Goal: Task Accomplishment & Management: Use online tool/utility

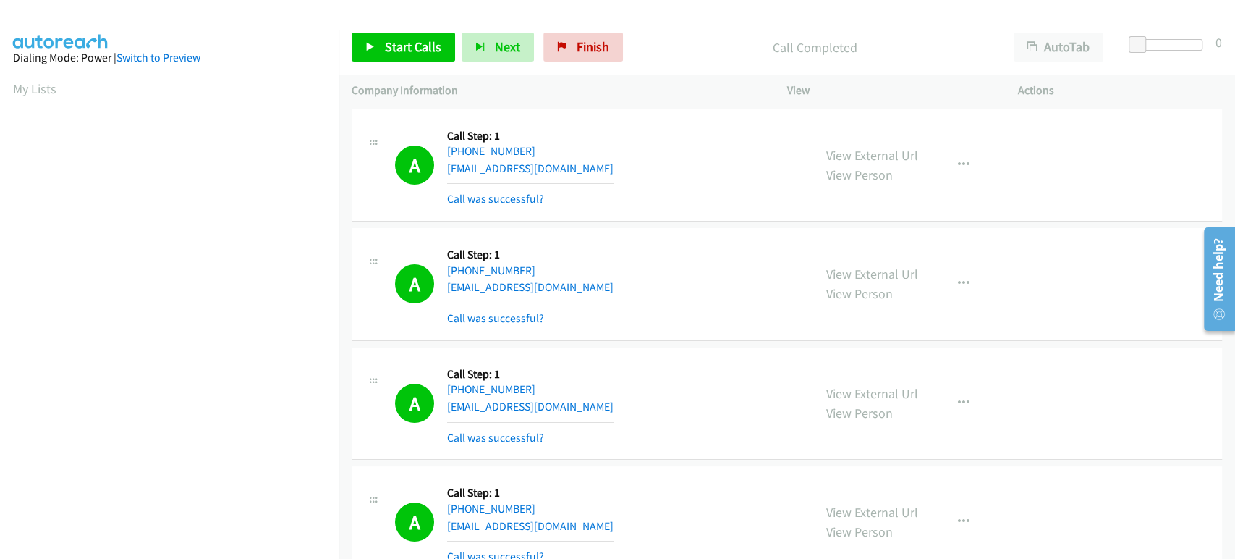
scroll to position [254, 0]
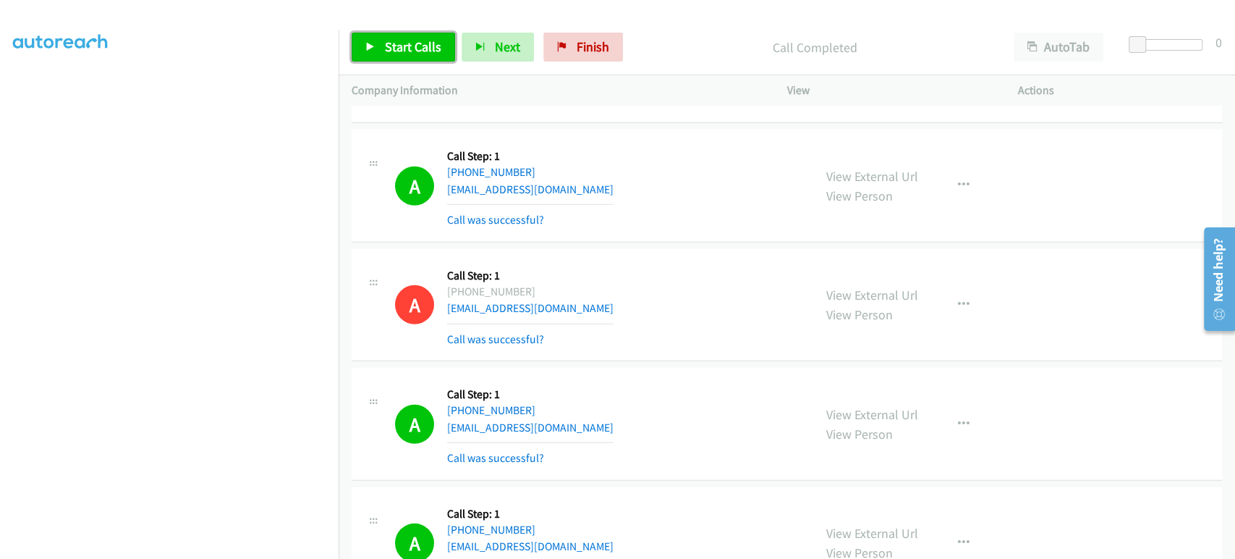
click at [401, 44] on span "Start Calls" at bounding box center [413, 46] width 56 height 17
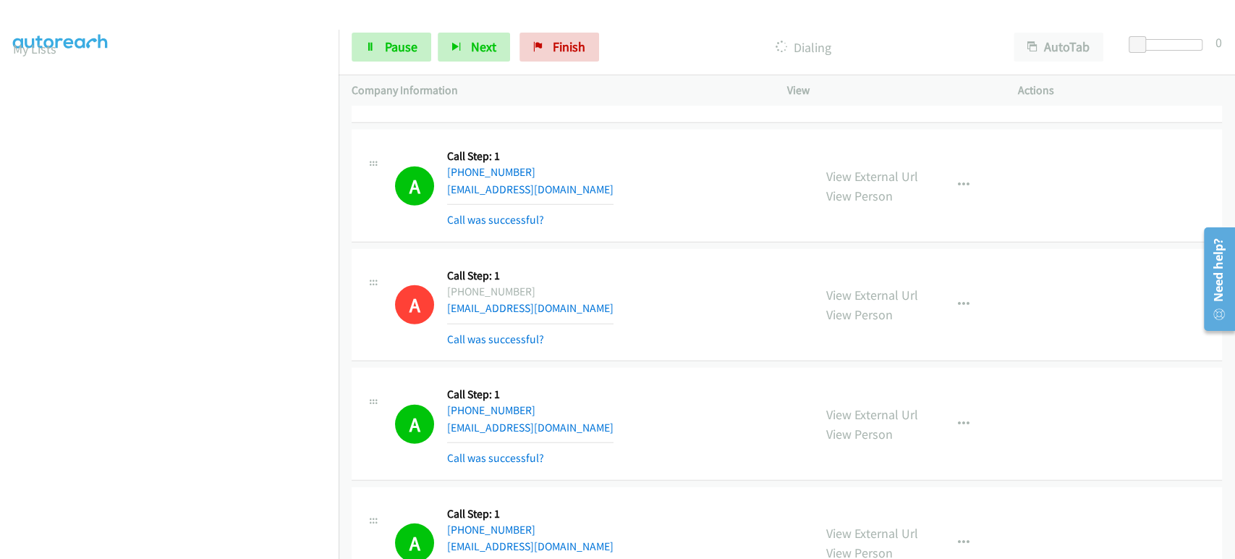
scroll to position [0, 0]
click at [397, 39] on span "Pause" at bounding box center [401, 46] width 33 height 17
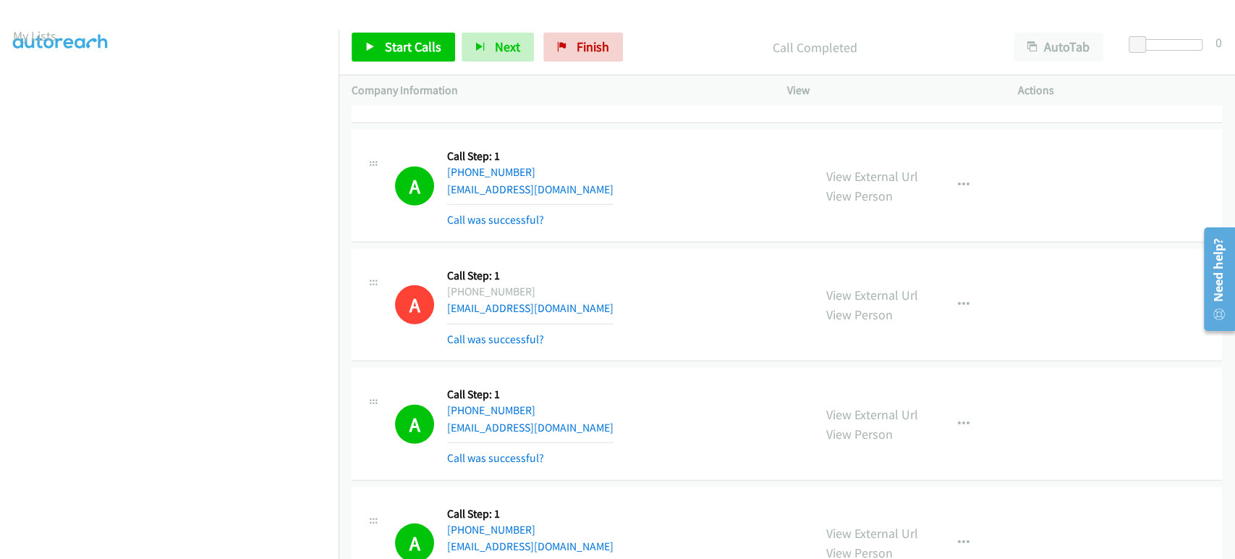
scroll to position [12, 0]
click at [382, 48] on link "Start Calls" at bounding box center [403, 47] width 103 height 29
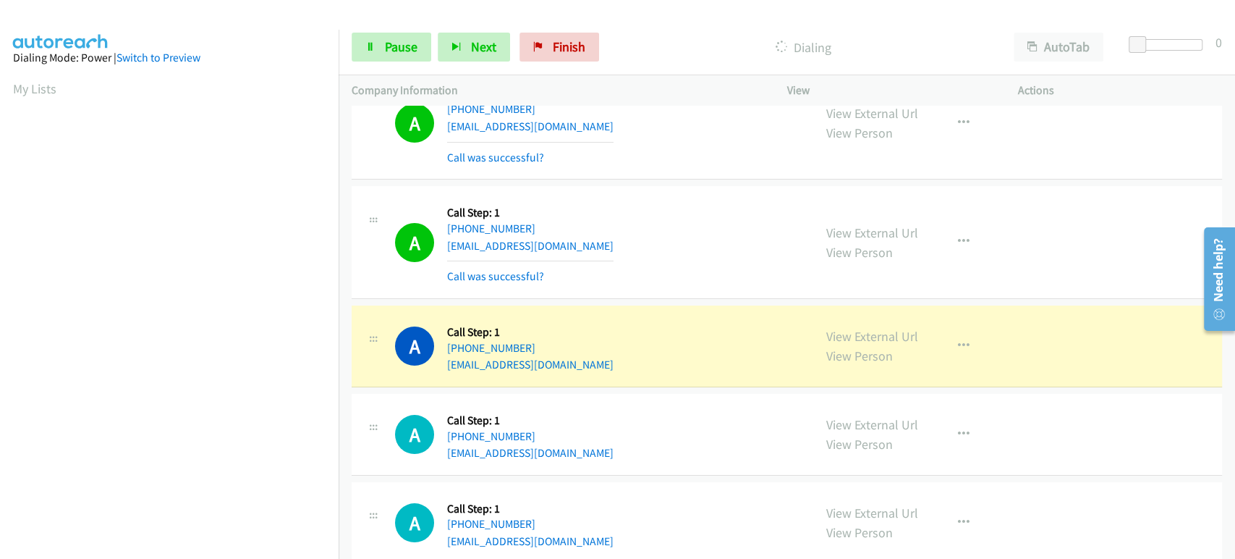
scroll to position [7316, 0]
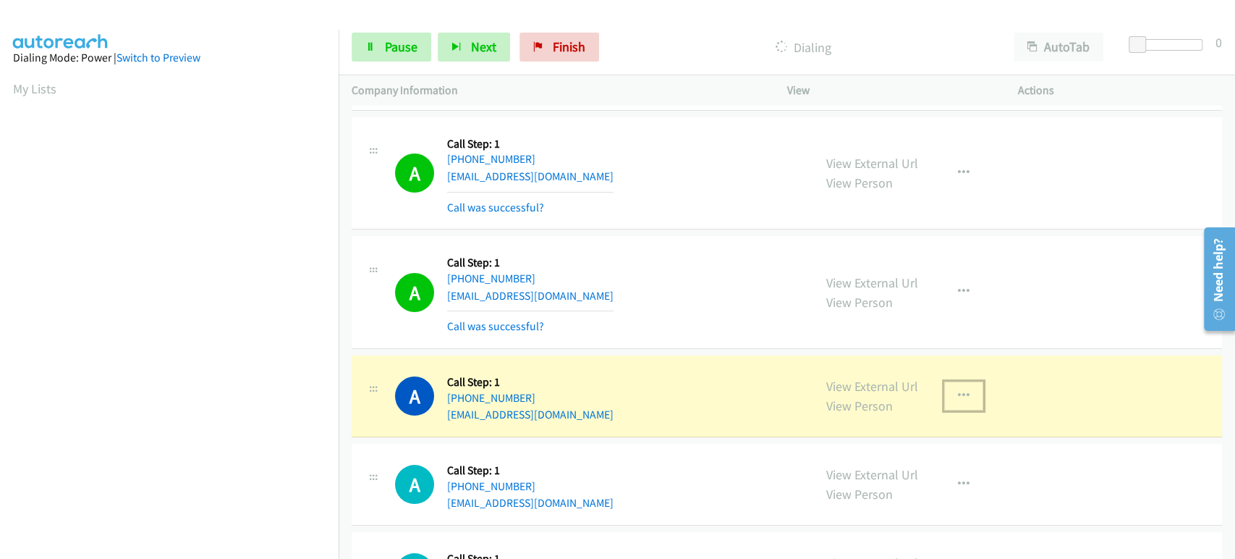
click at [959, 390] on icon "button" at bounding box center [964, 396] width 12 height 12
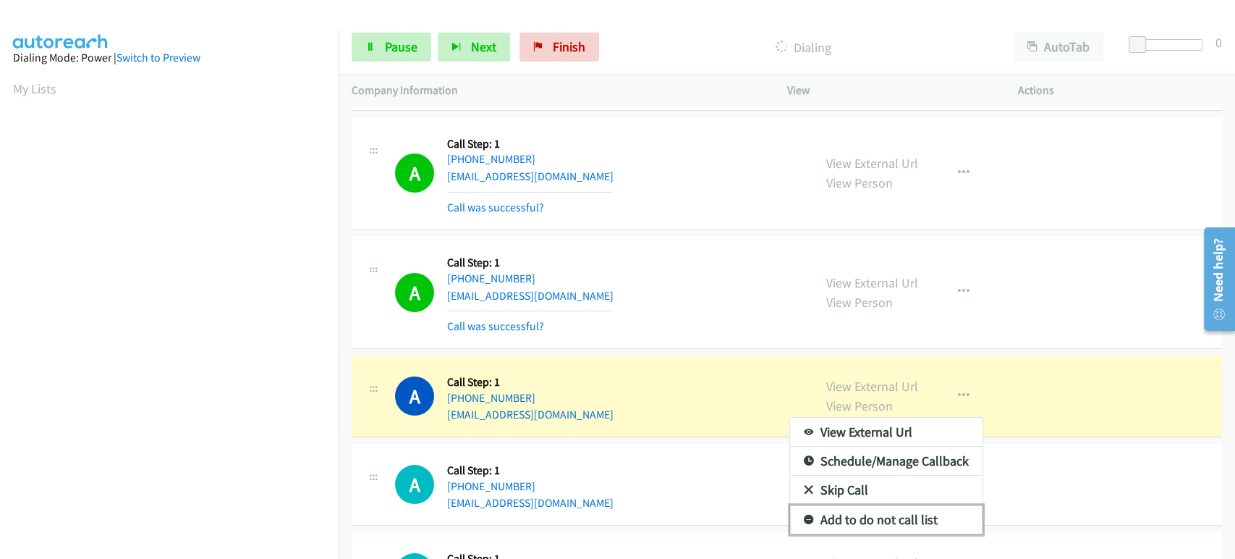
click at [862, 505] on link "Add to do not call list" at bounding box center [886, 519] width 192 height 29
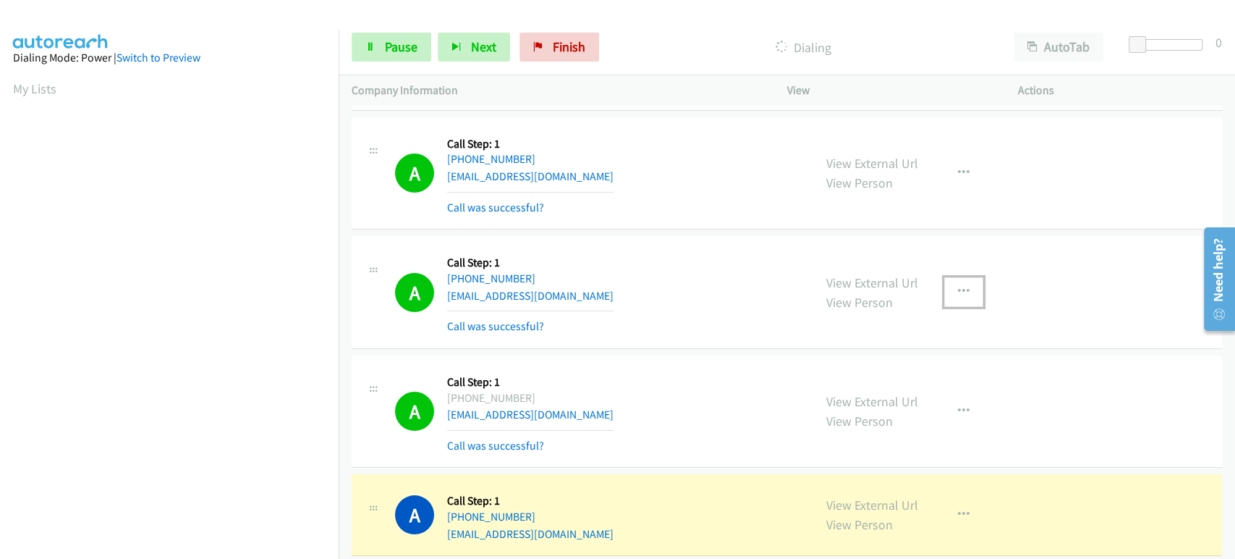
click at [958, 286] on icon "button" at bounding box center [964, 292] width 12 height 12
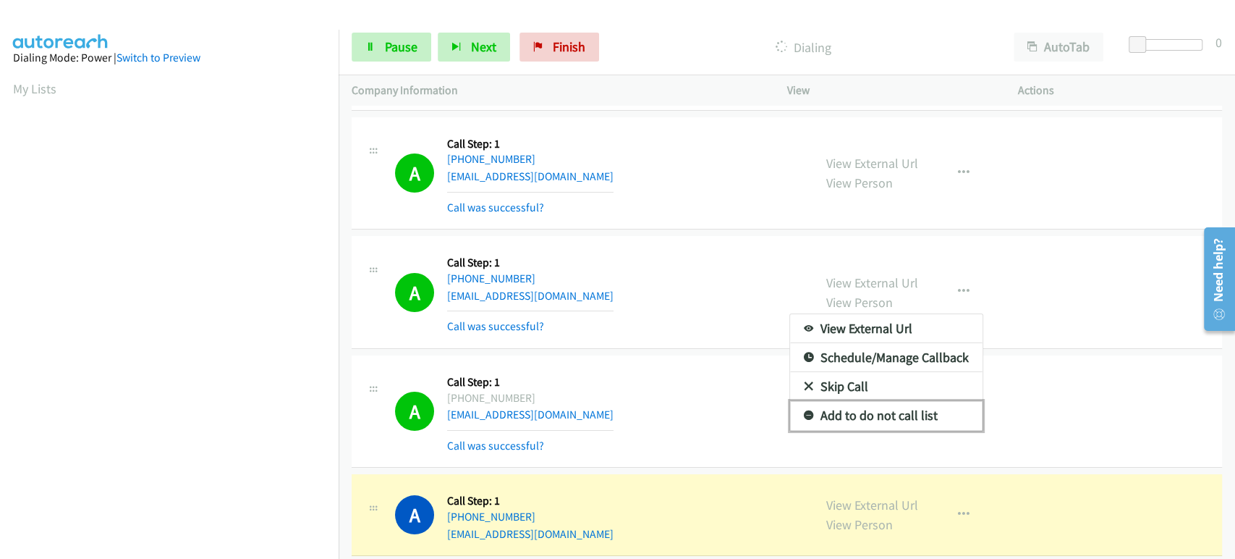
click at [902, 401] on link "Add to do not call list" at bounding box center [886, 415] width 192 height 29
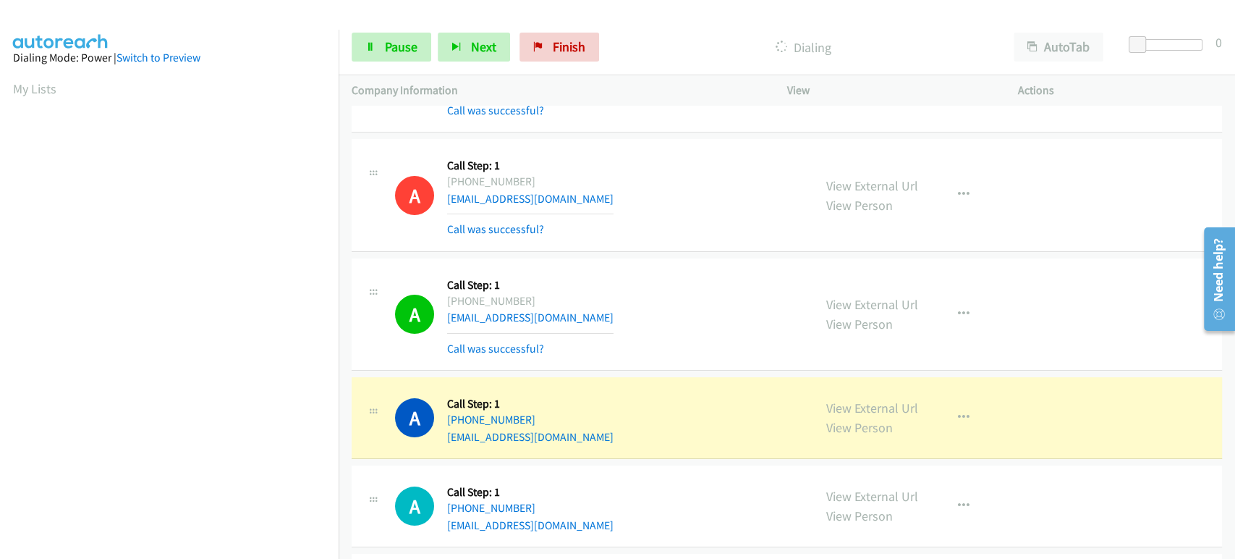
scroll to position [7396, 0]
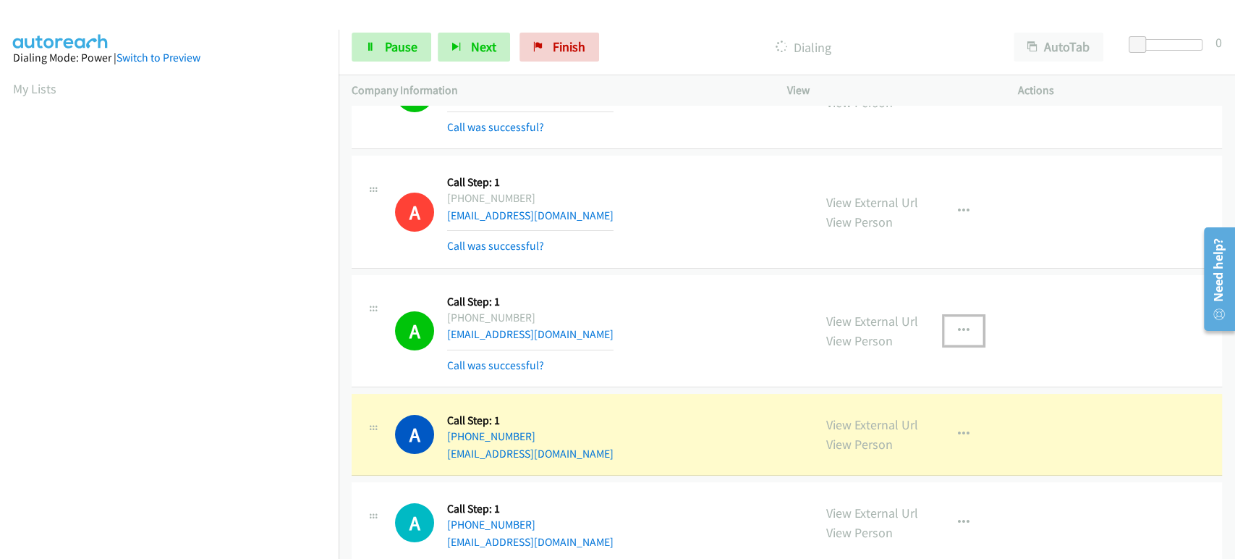
click at [958, 325] on icon "button" at bounding box center [964, 331] width 12 height 12
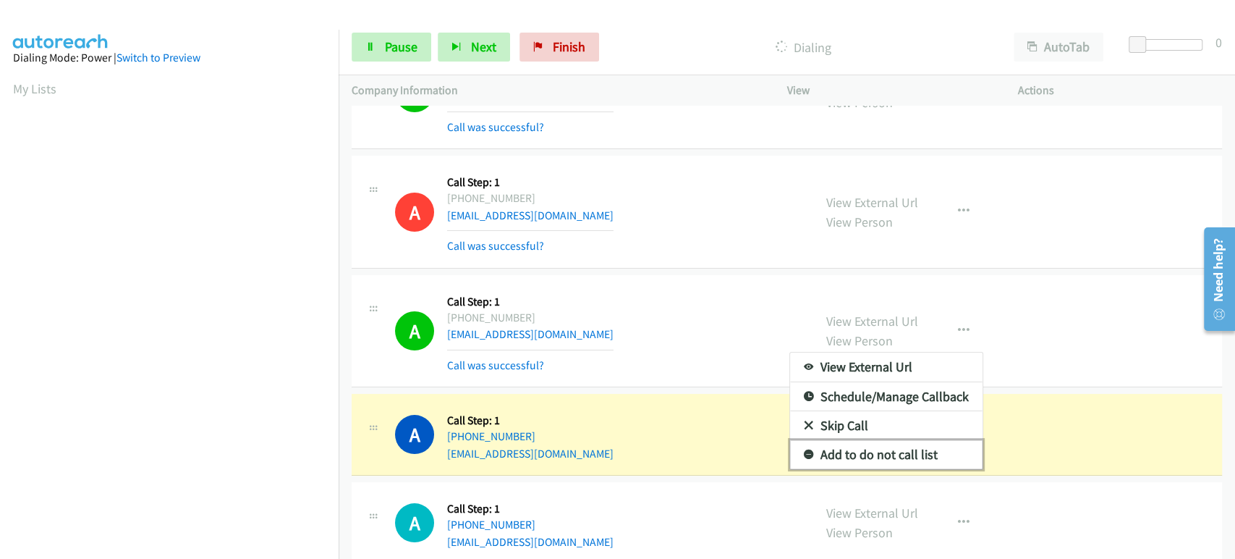
click at [852, 440] on link "Add to do not call list" at bounding box center [886, 454] width 192 height 29
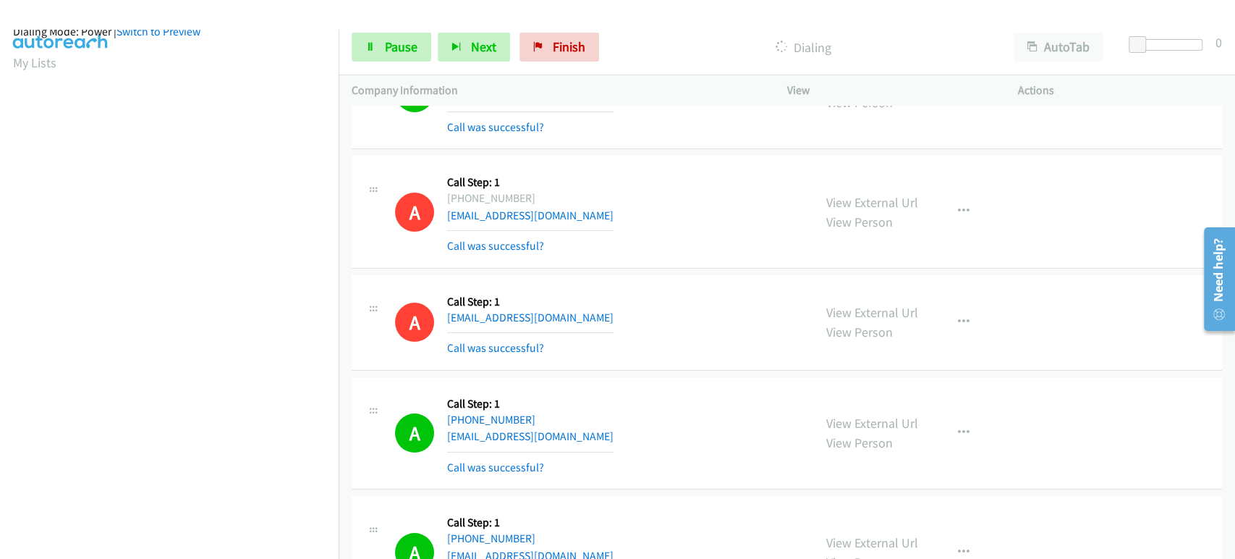
scroll to position [0, 0]
click at [382, 40] on link "Pause" at bounding box center [392, 47] width 80 height 29
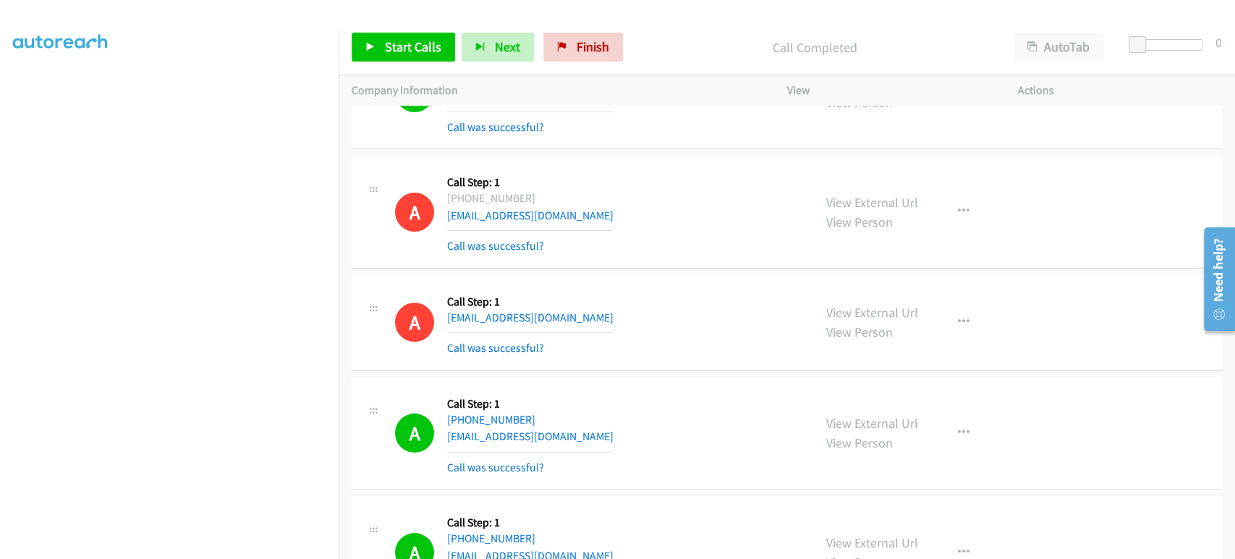
scroll to position [254, 0]
click at [388, 42] on span "Start Calls" at bounding box center [413, 46] width 56 height 17
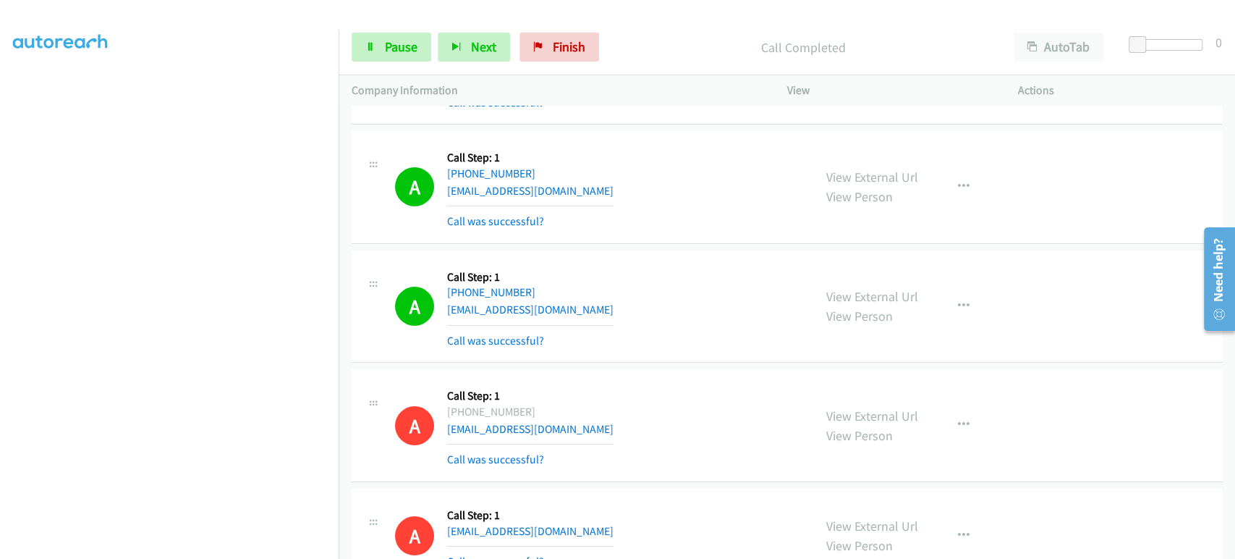
scroll to position [7155, 0]
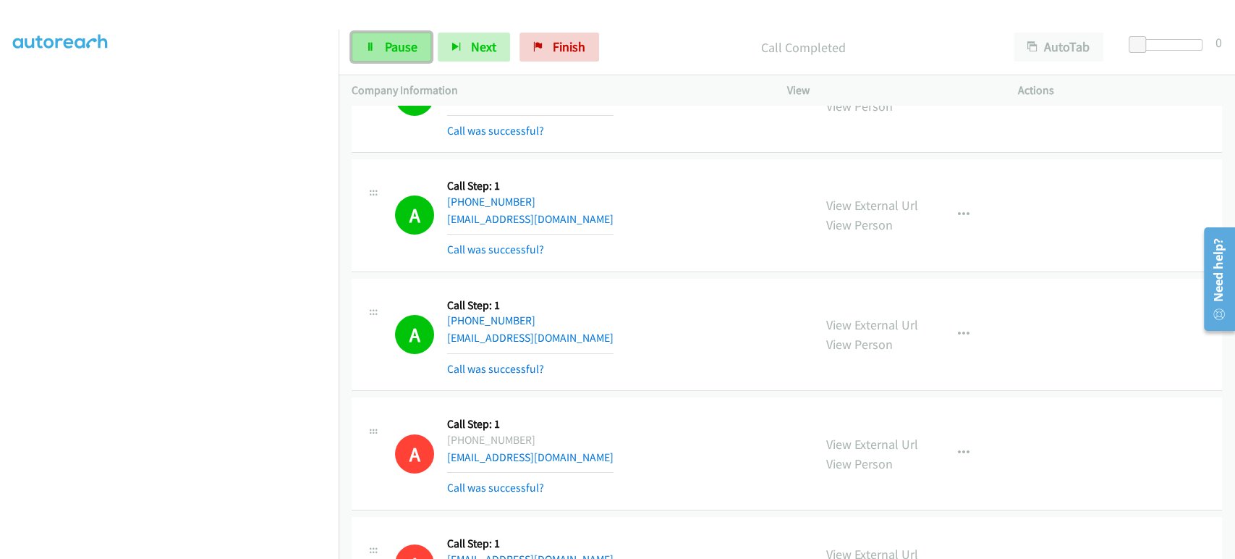
click at [402, 51] on span "Pause" at bounding box center [401, 46] width 33 height 17
click at [377, 43] on link "Start Calls" at bounding box center [403, 47] width 103 height 29
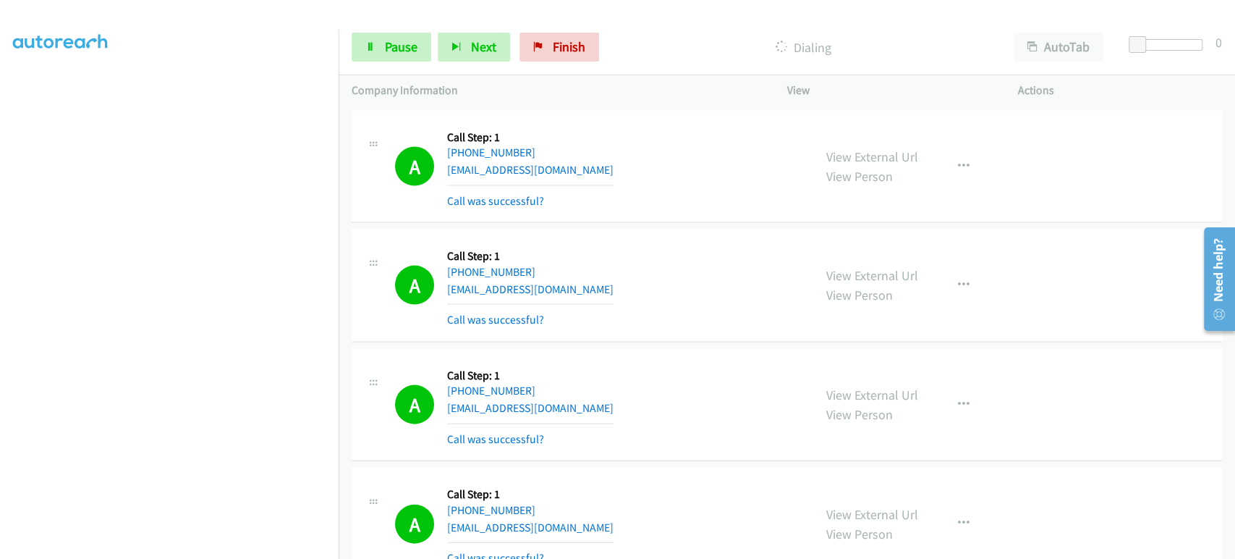
scroll to position [0, 0]
click at [398, 48] on span "Pause" at bounding box center [401, 46] width 33 height 17
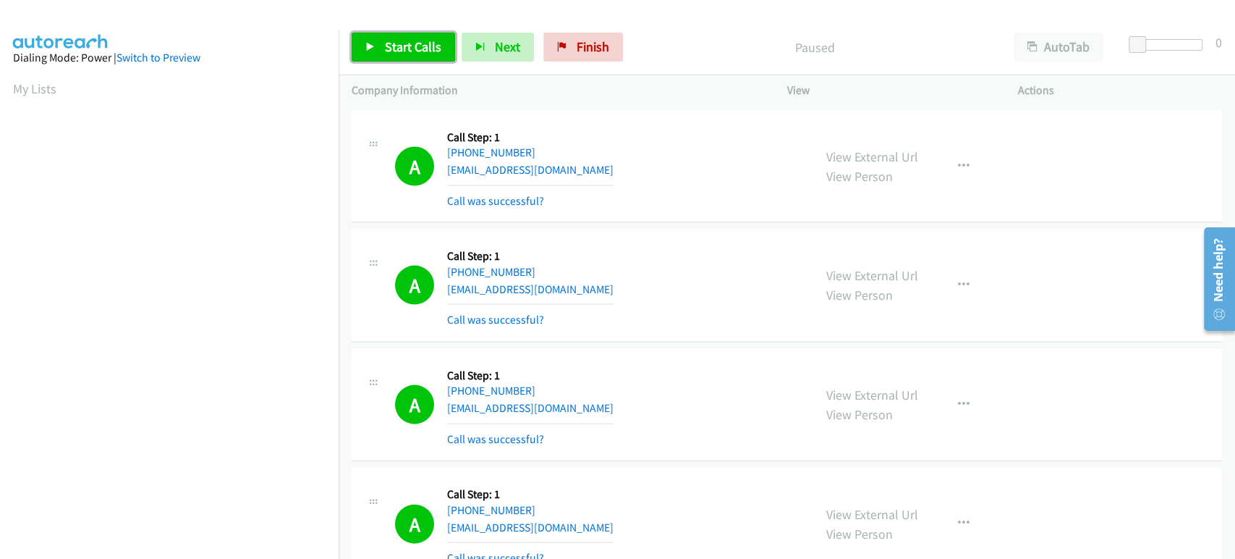
click at [398, 48] on span "Start Calls" at bounding box center [413, 46] width 56 height 17
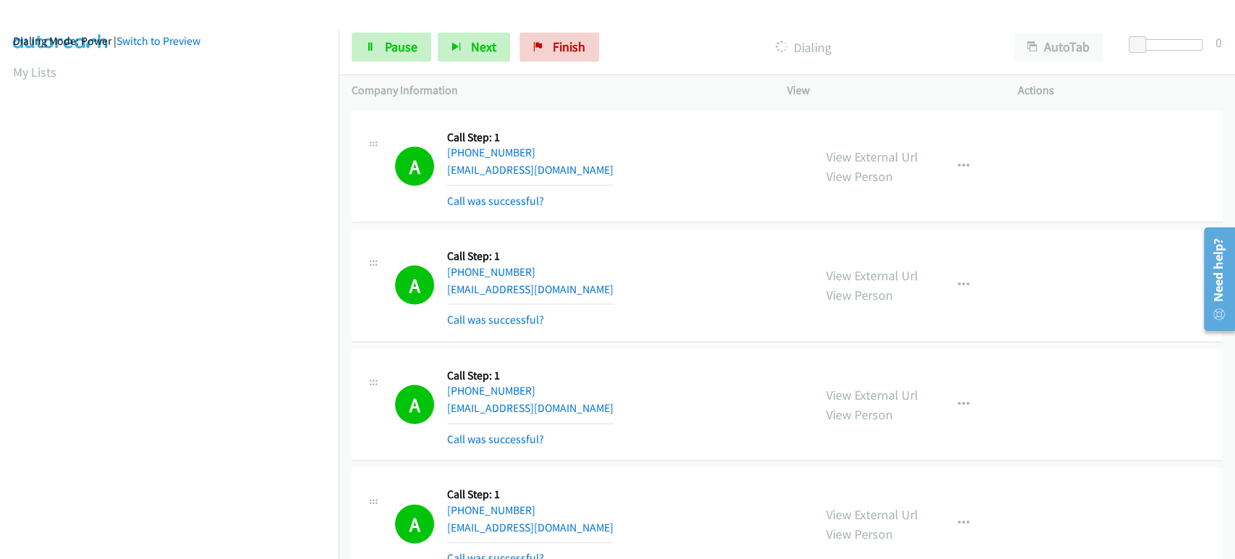
scroll to position [9, 0]
click at [405, 50] on span "Pause" at bounding box center [401, 46] width 33 height 17
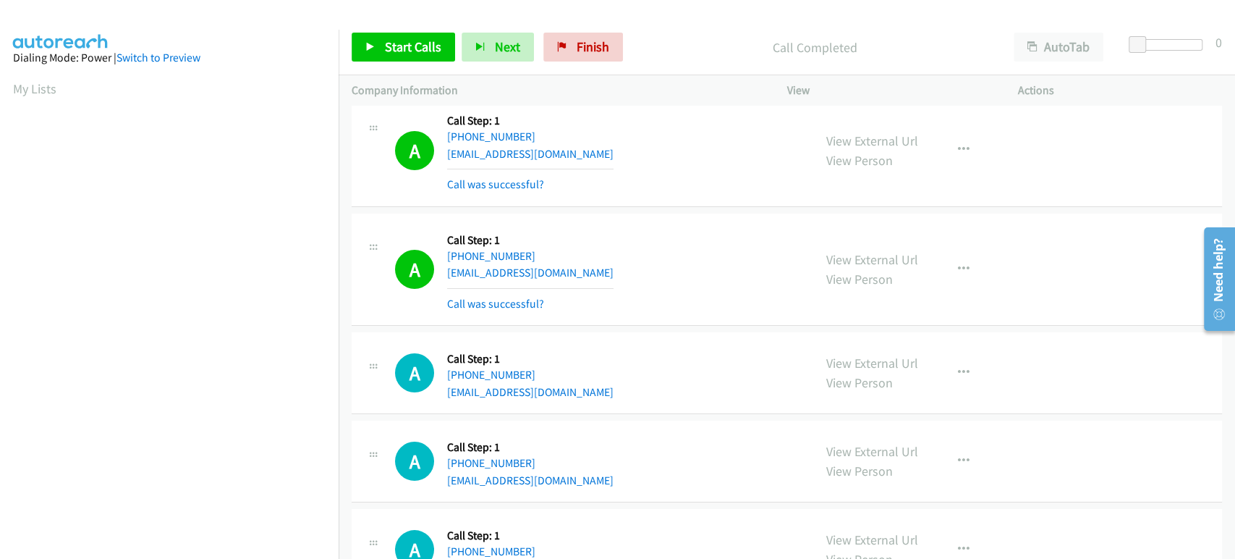
scroll to position [10956, 0]
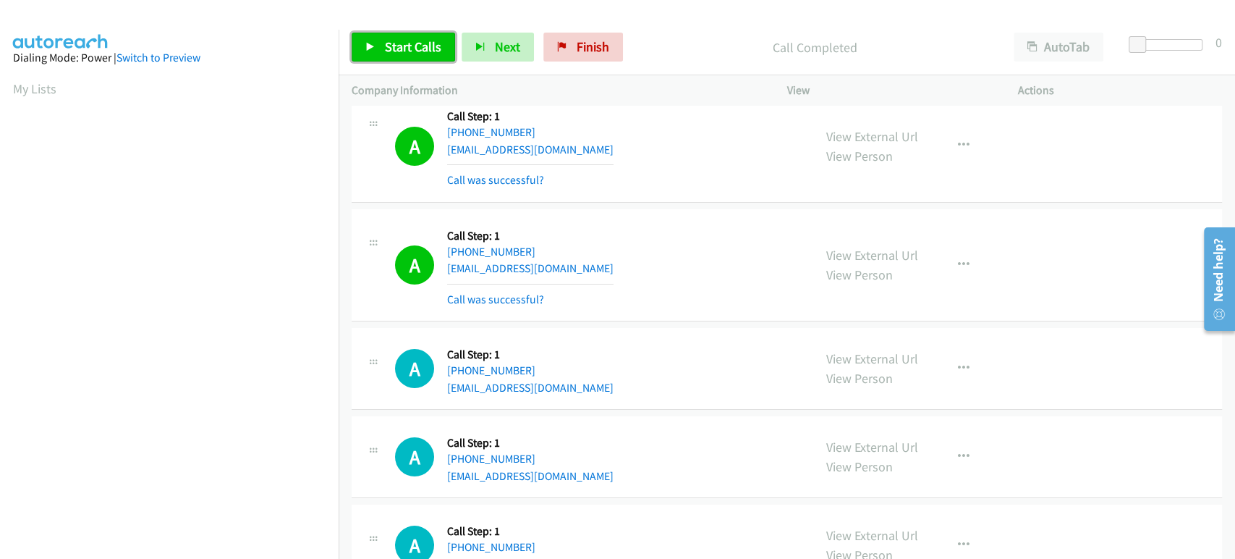
click at [402, 45] on span "Start Calls" at bounding box center [413, 46] width 56 height 17
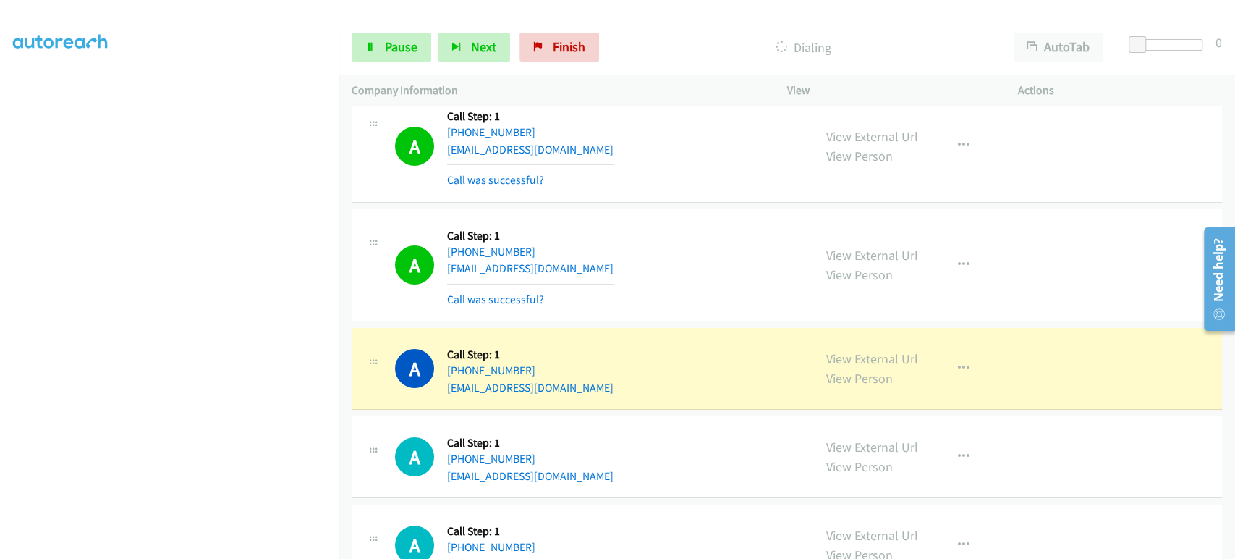
scroll to position [254, 0]
click at [196, 546] on section at bounding box center [169, 215] width 313 height 692
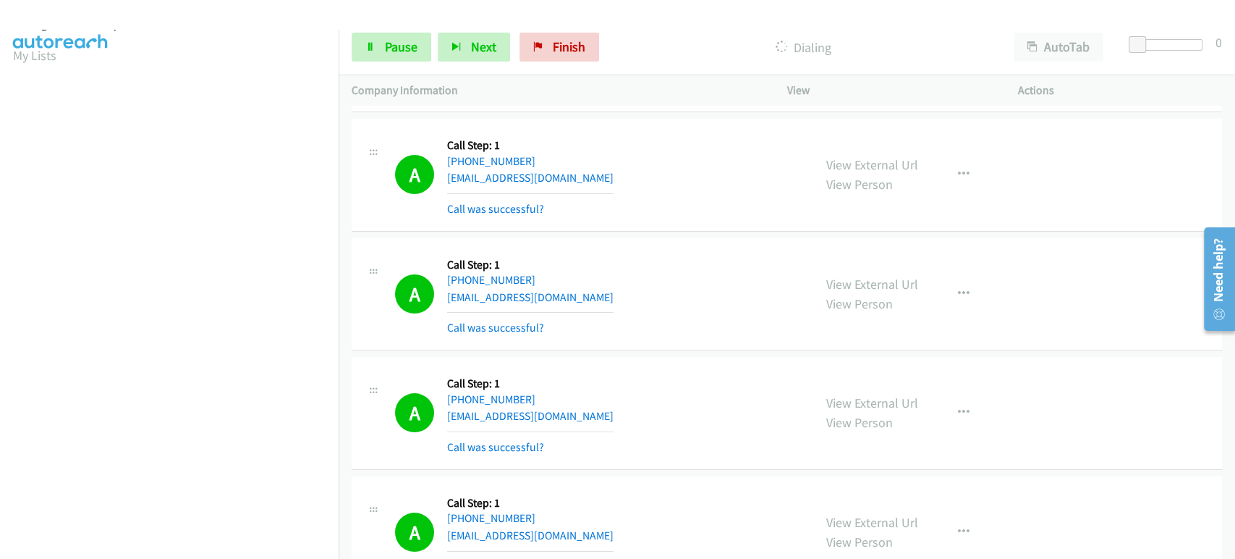
scroll to position [0, 0]
click at [387, 44] on span "Pause" at bounding box center [401, 46] width 33 height 17
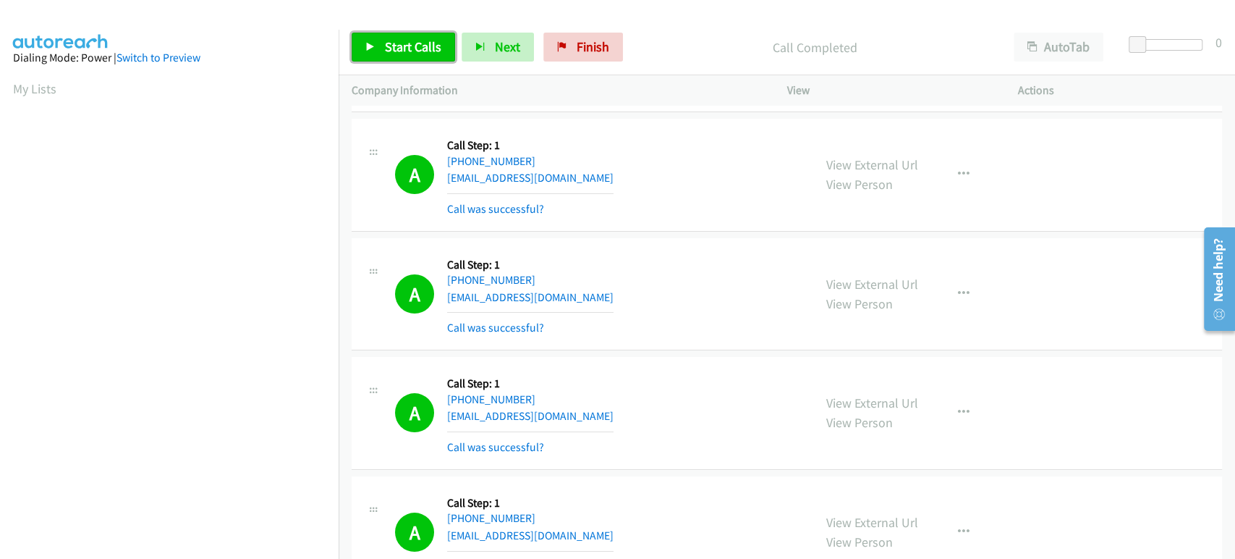
click at [422, 51] on span "Start Calls" at bounding box center [413, 46] width 56 height 17
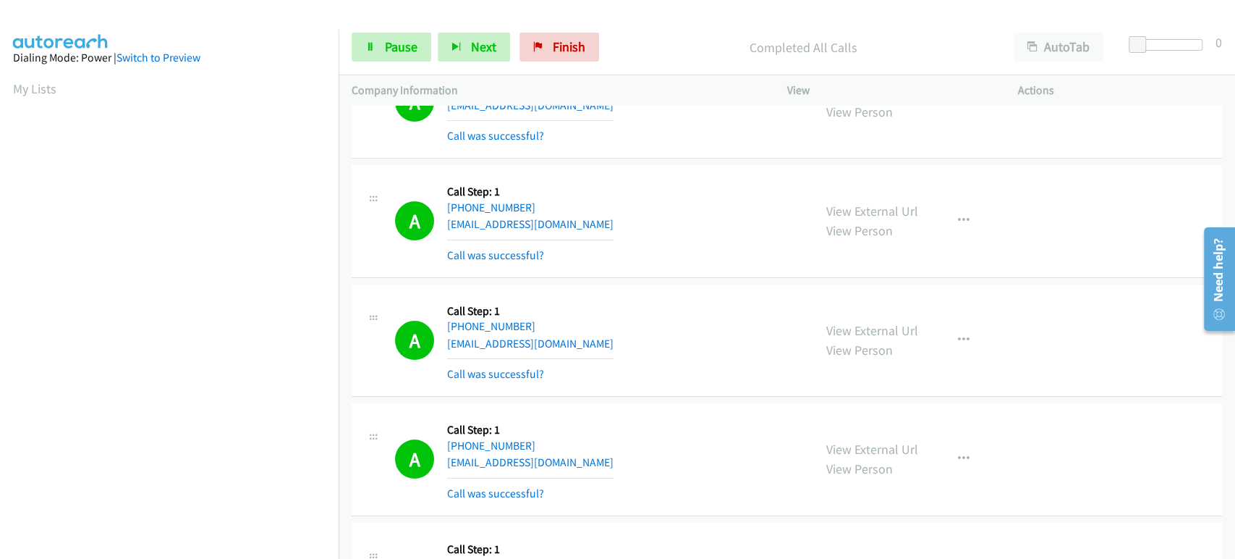
click at [261, 62] on div "Dialing Mode: Power | Switch to Preview" at bounding box center [169, 57] width 313 height 17
click at [386, 40] on span "Pause" at bounding box center [401, 46] width 33 height 17
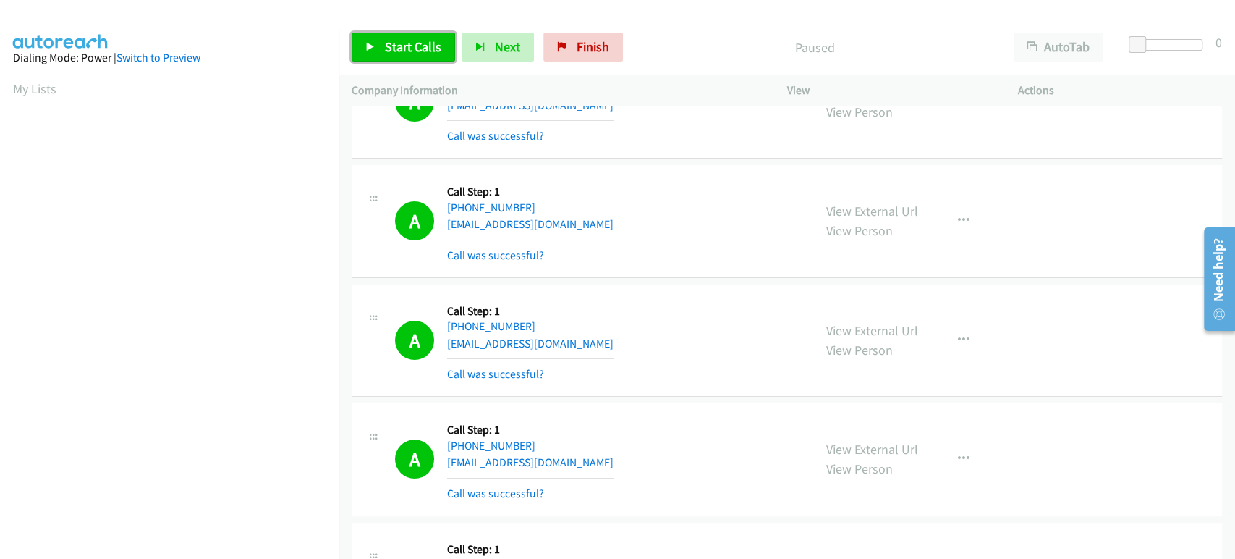
click at [392, 51] on span "Start Calls" at bounding box center [413, 46] width 56 height 17
click at [391, 46] on span "Pause" at bounding box center [401, 46] width 33 height 17
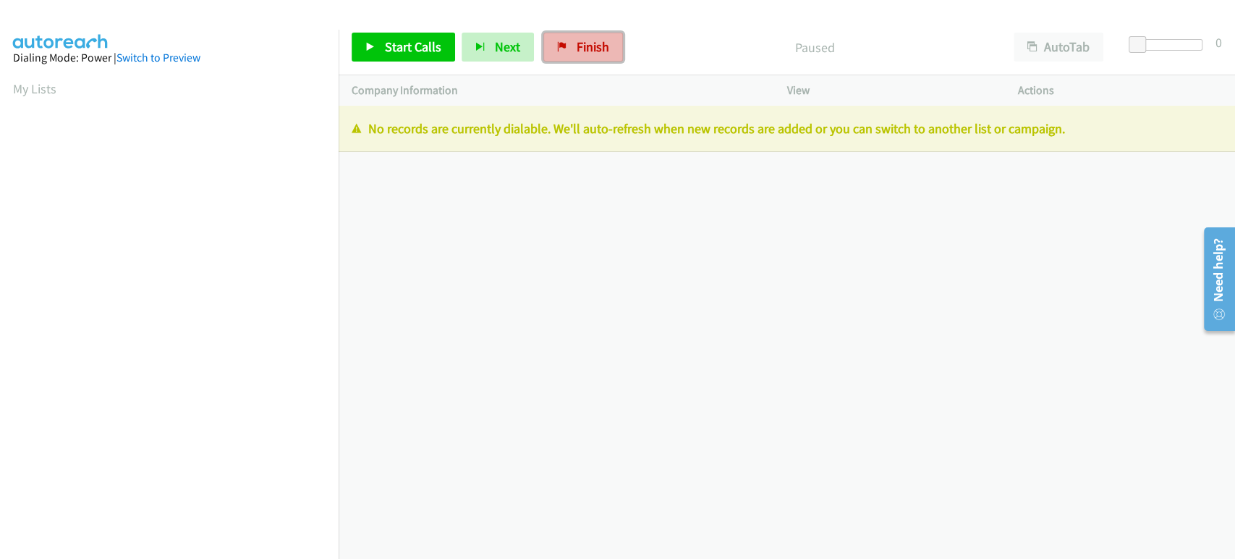
click at [557, 49] on icon at bounding box center [562, 48] width 10 height 10
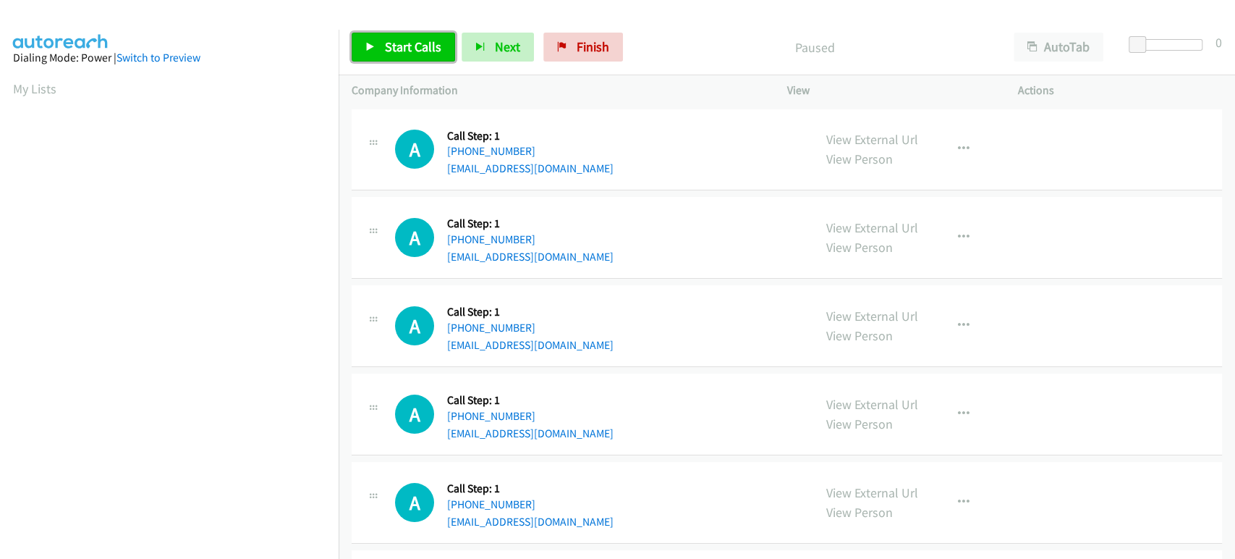
click at [418, 51] on span "Start Calls" at bounding box center [413, 46] width 56 height 17
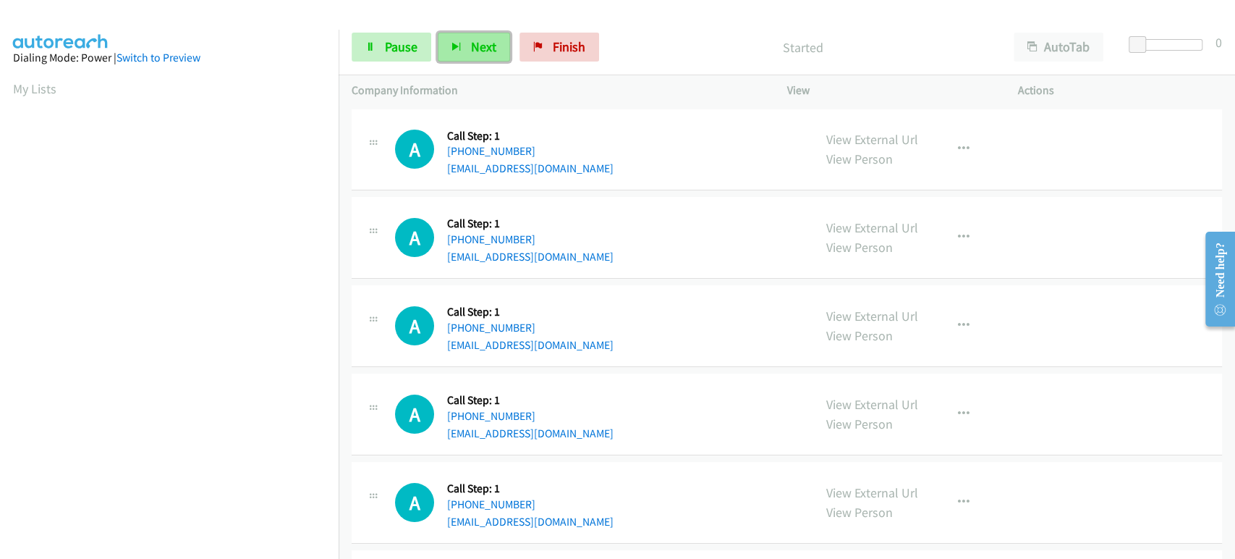
click at [471, 48] on span "Next" at bounding box center [483, 46] width 25 height 17
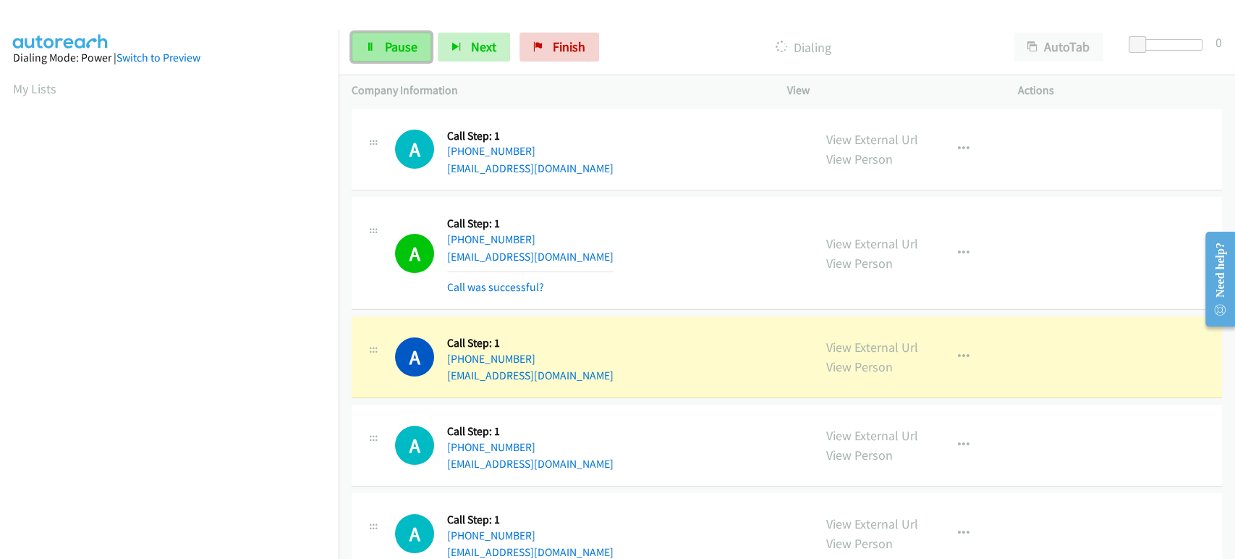
click at [398, 39] on span "Pause" at bounding box center [401, 46] width 33 height 17
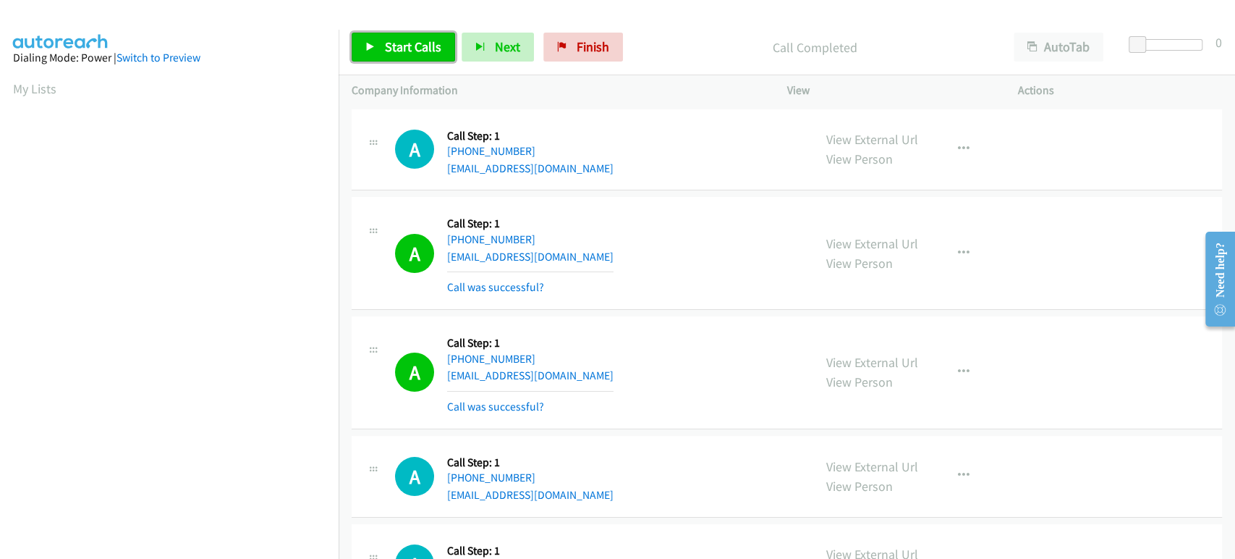
click at [404, 54] on span "Start Calls" at bounding box center [413, 46] width 56 height 17
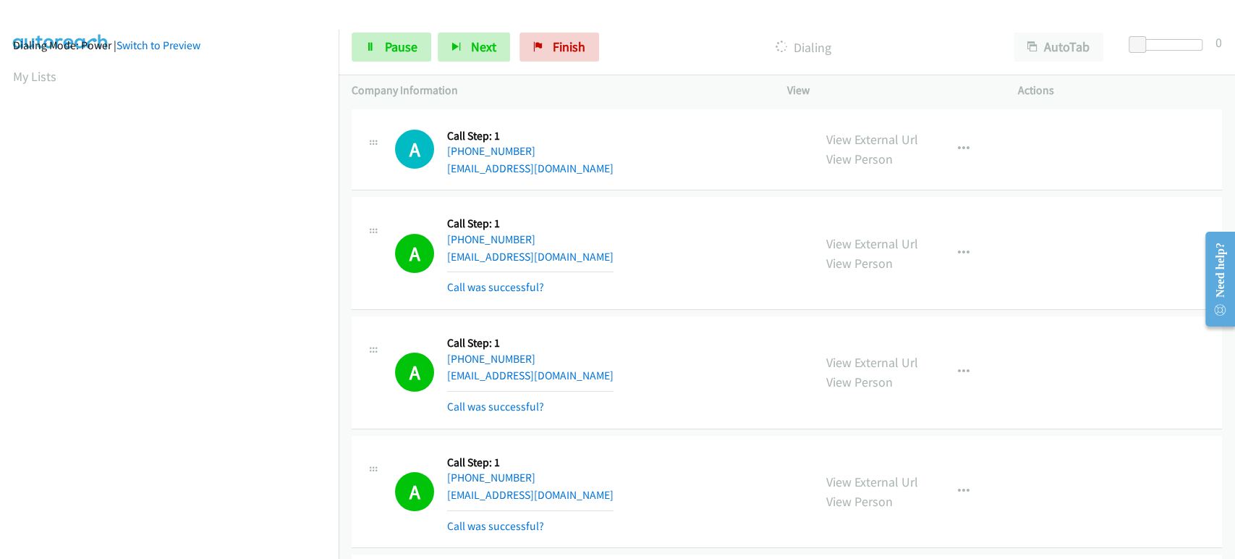
scroll to position [254, 0]
click at [203, 553] on aside "Dialing Mode: Power | Switch to Preview My Lists" at bounding box center [169, 187] width 339 height 801
click at [448, 45] on button "Next" at bounding box center [474, 47] width 72 height 29
click at [409, 37] on link "Pause" at bounding box center [392, 47] width 80 height 29
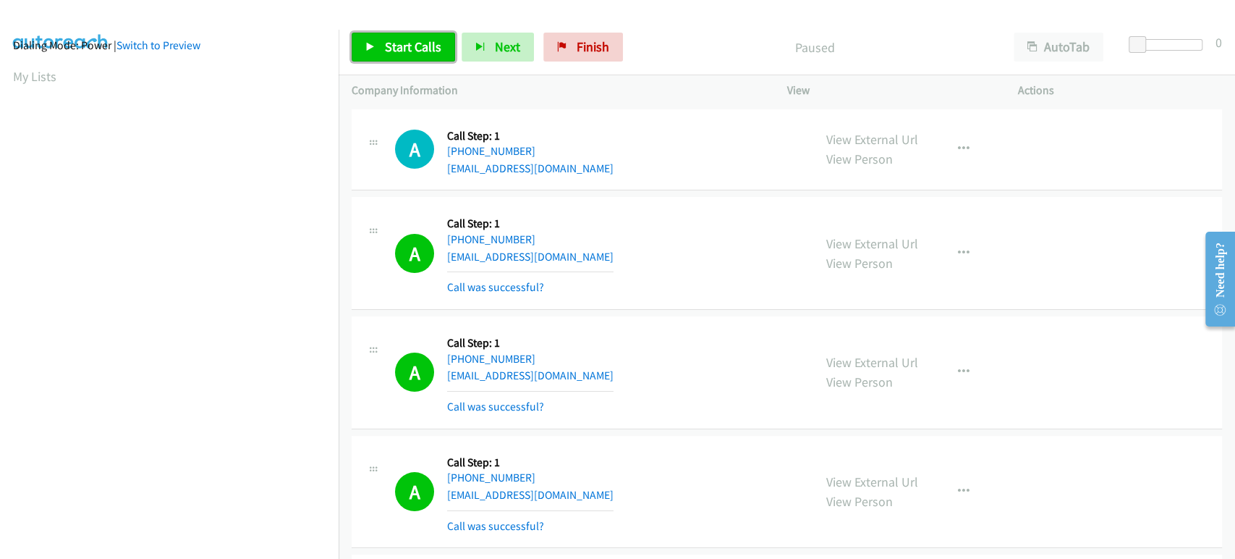
click at [397, 42] on span "Start Calls" at bounding box center [413, 46] width 56 height 17
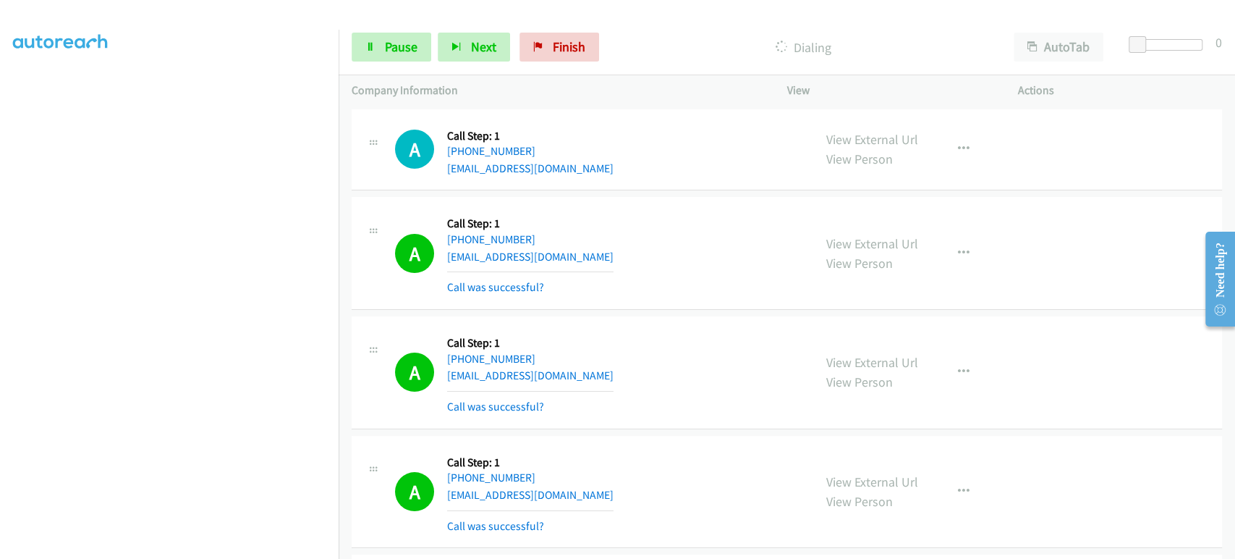
scroll to position [93, 0]
click at [381, 56] on link "Pause" at bounding box center [392, 47] width 80 height 29
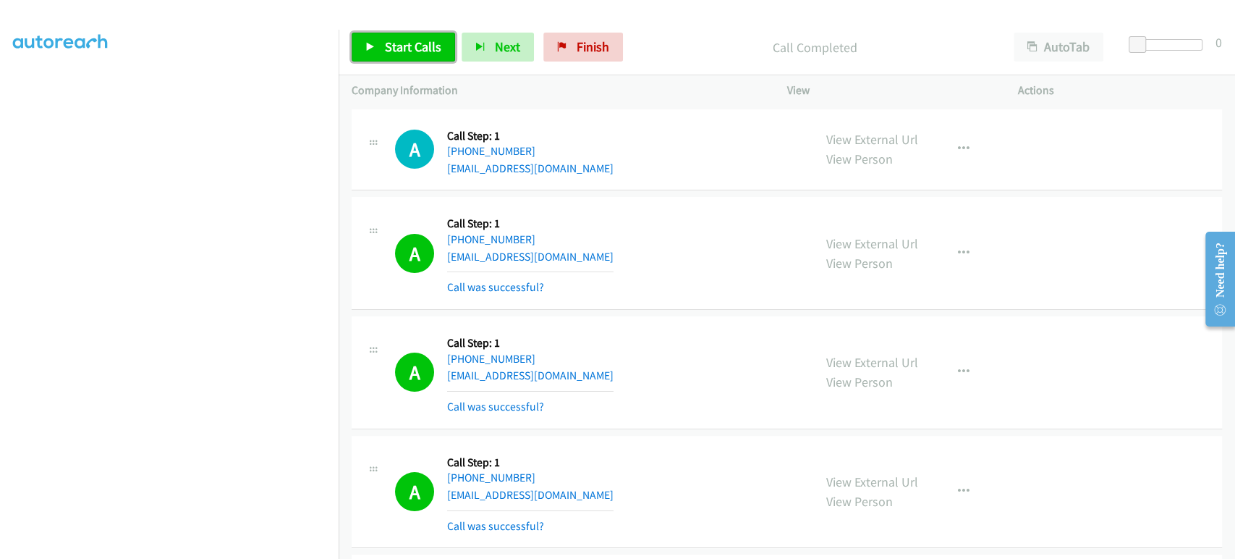
click at [431, 48] on span "Start Calls" at bounding box center [413, 46] width 56 height 17
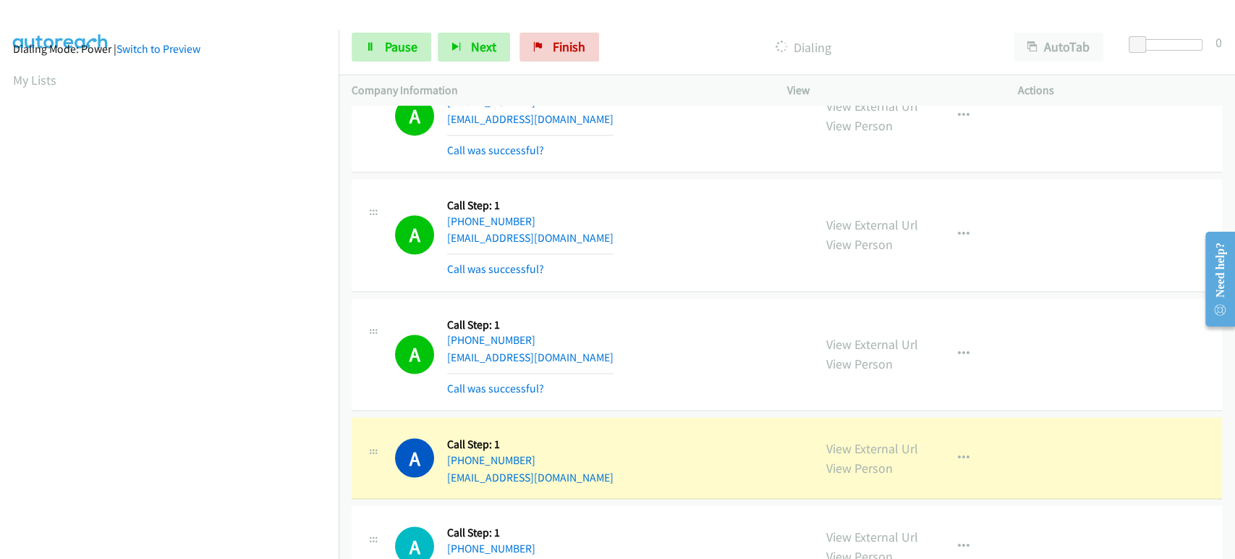
scroll to position [1541, 0]
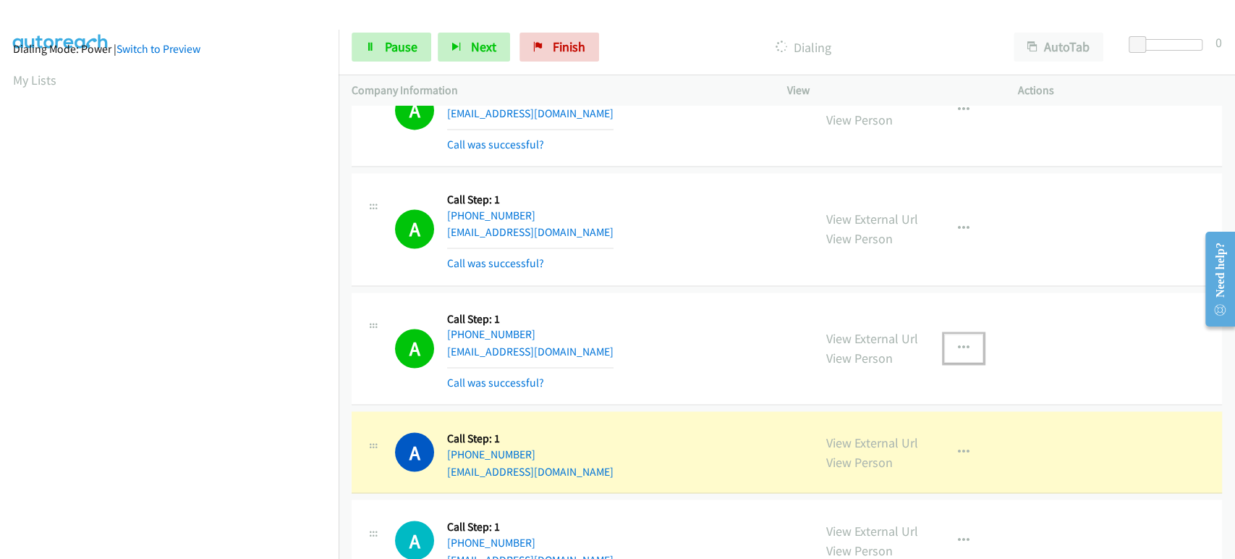
click at [958, 344] on icon "button" at bounding box center [964, 348] width 12 height 12
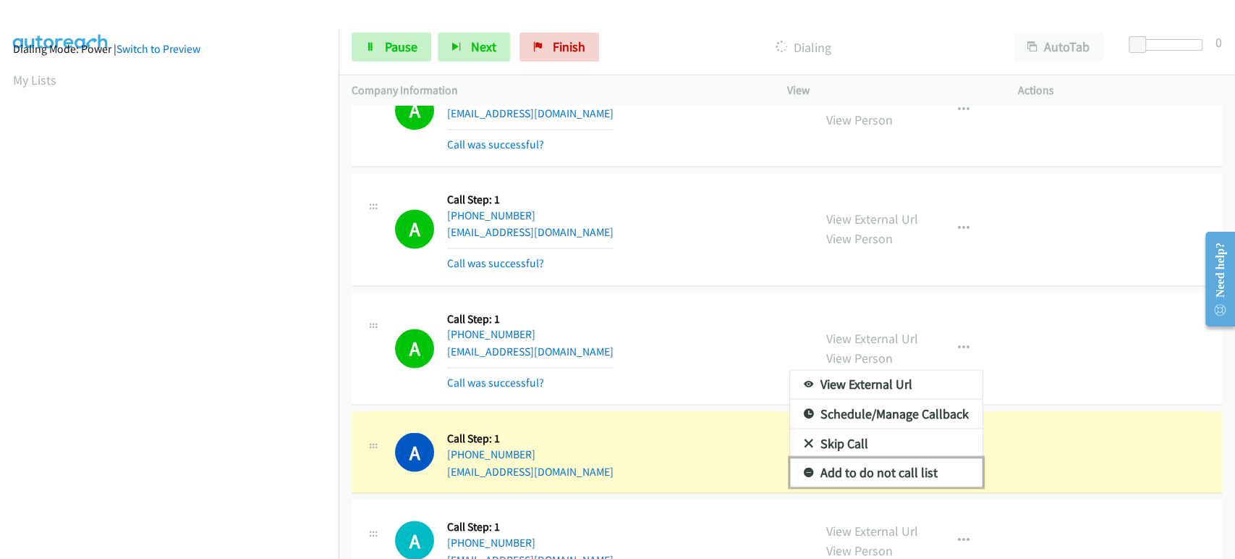
click at [899, 472] on link "Add to do not call list" at bounding box center [886, 471] width 192 height 29
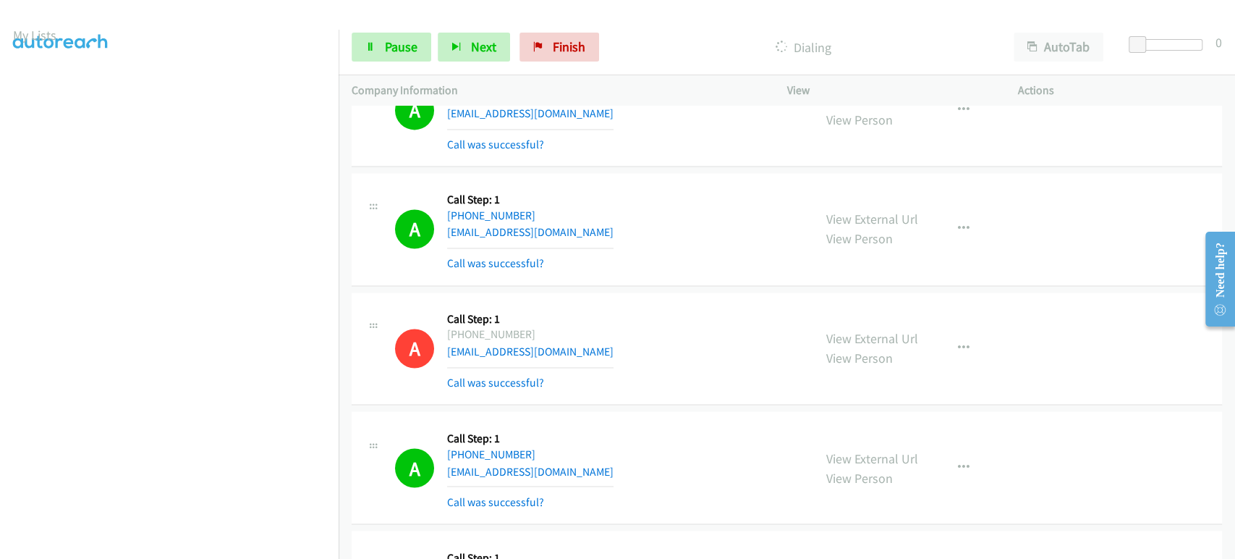
scroll to position [0, 0]
click at [389, 39] on span "Pause" at bounding box center [401, 46] width 33 height 17
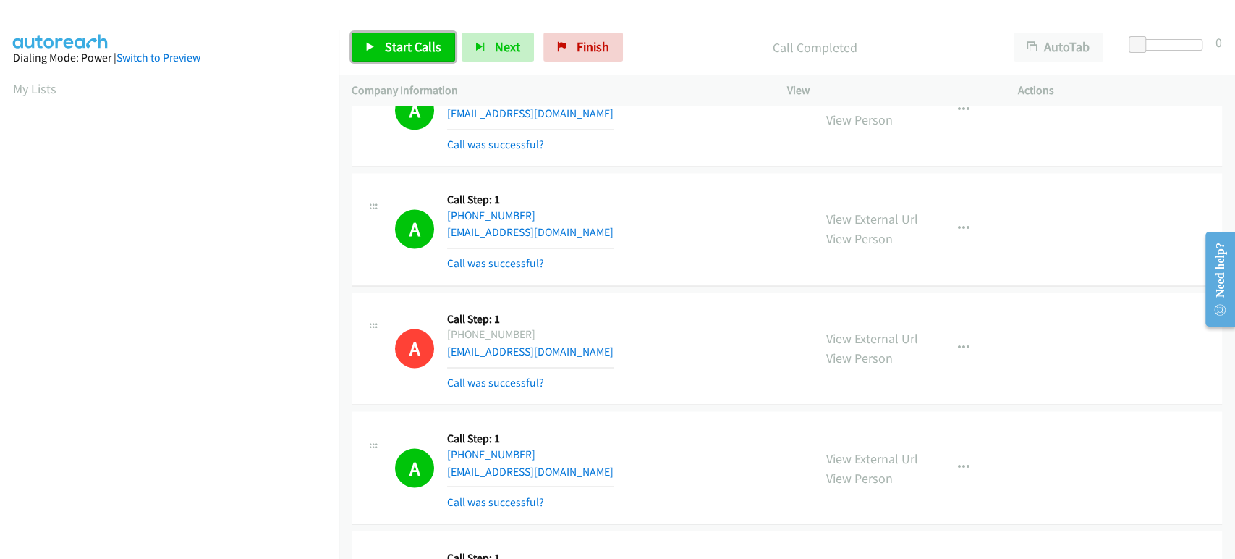
click at [388, 45] on span "Start Calls" at bounding box center [413, 46] width 56 height 17
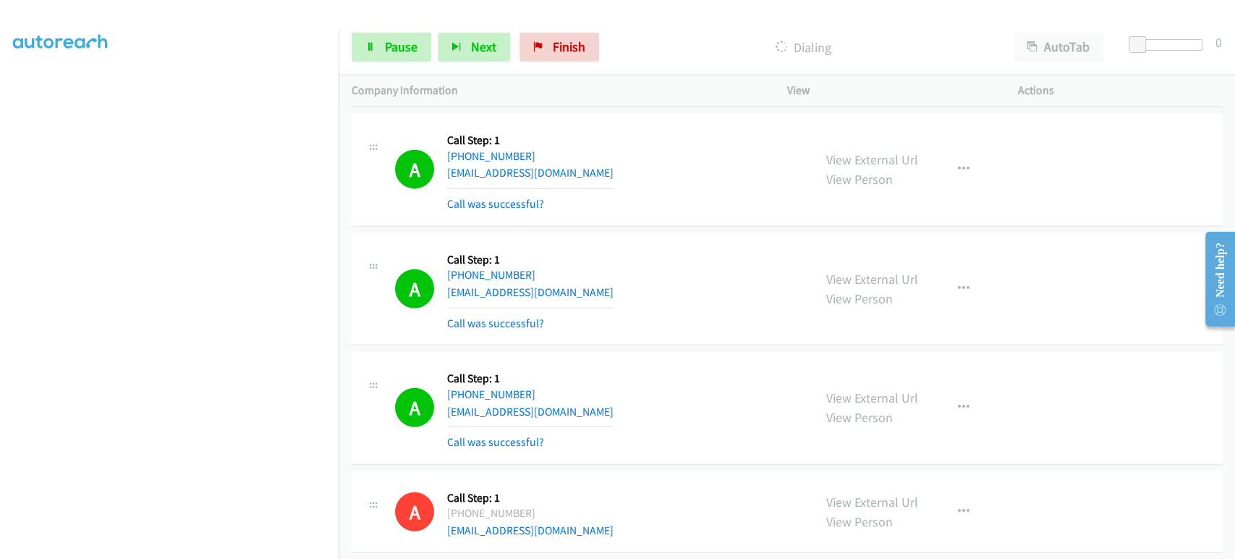
scroll to position [2425, 0]
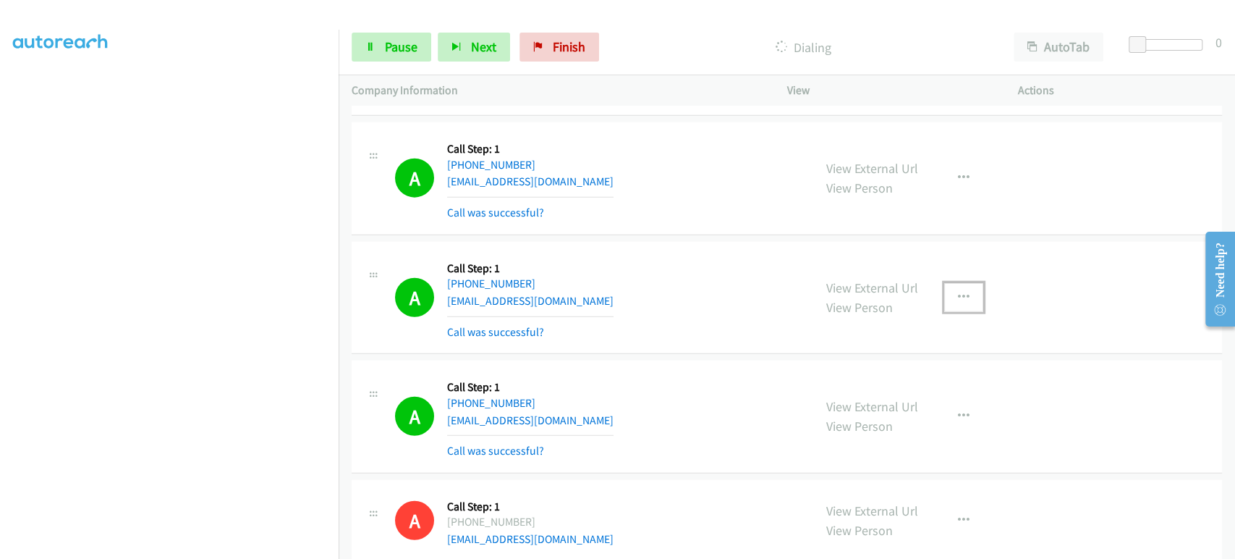
click at [955, 284] on button "button" at bounding box center [963, 297] width 39 height 29
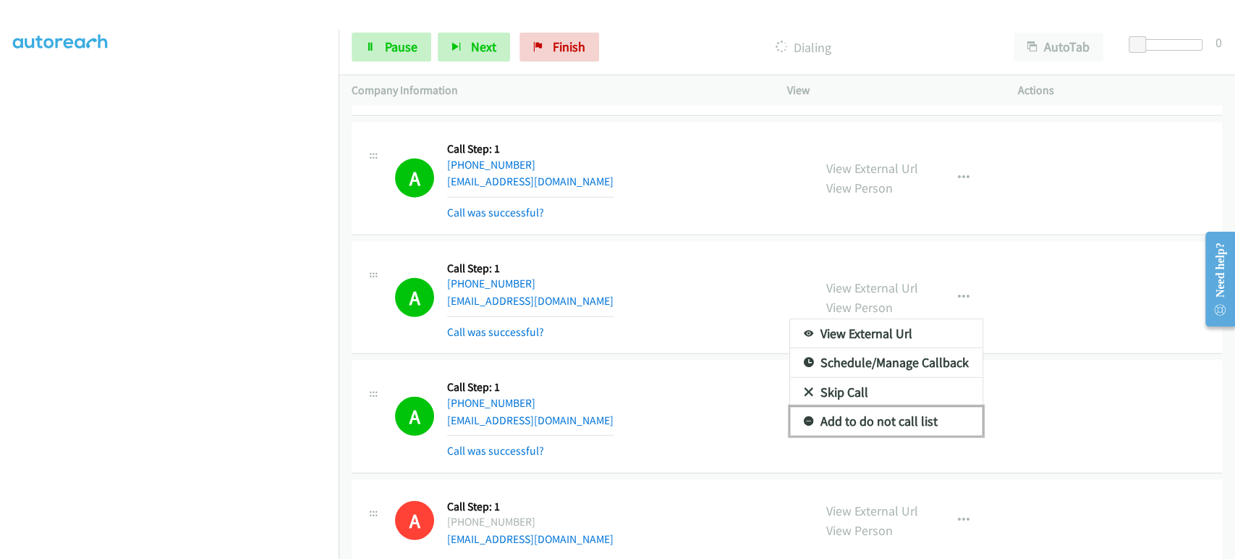
click at [881, 415] on link "Add to do not call list" at bounding box center [886, 421] width 192 height 29
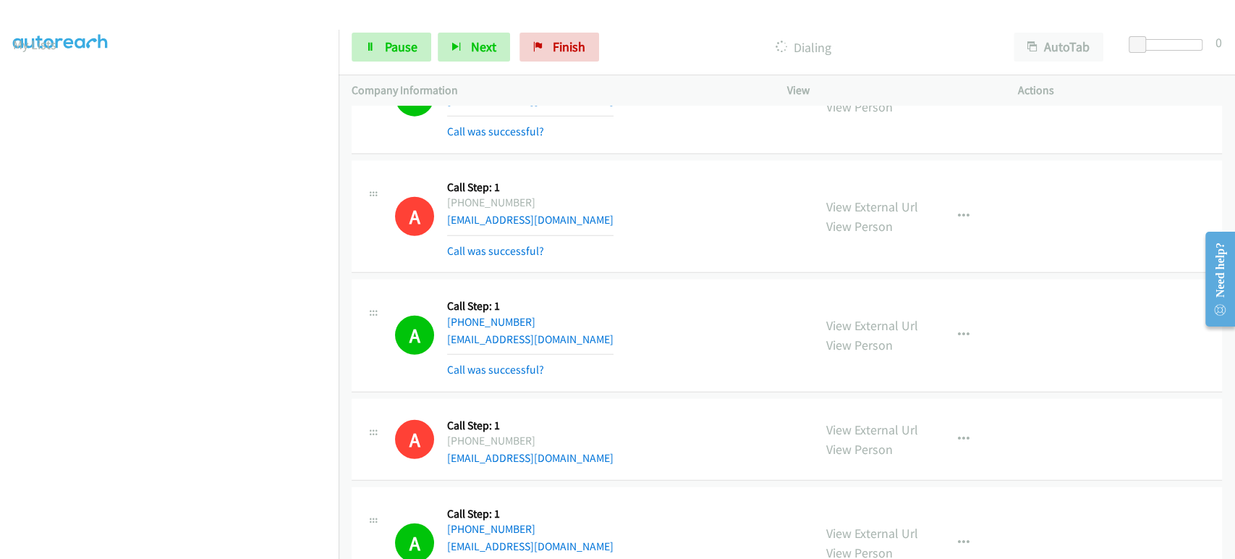
scroll to position [12, 0]
click at [397, 54] on span "Pause" at bounding box center [401, 46] width 33 height 17
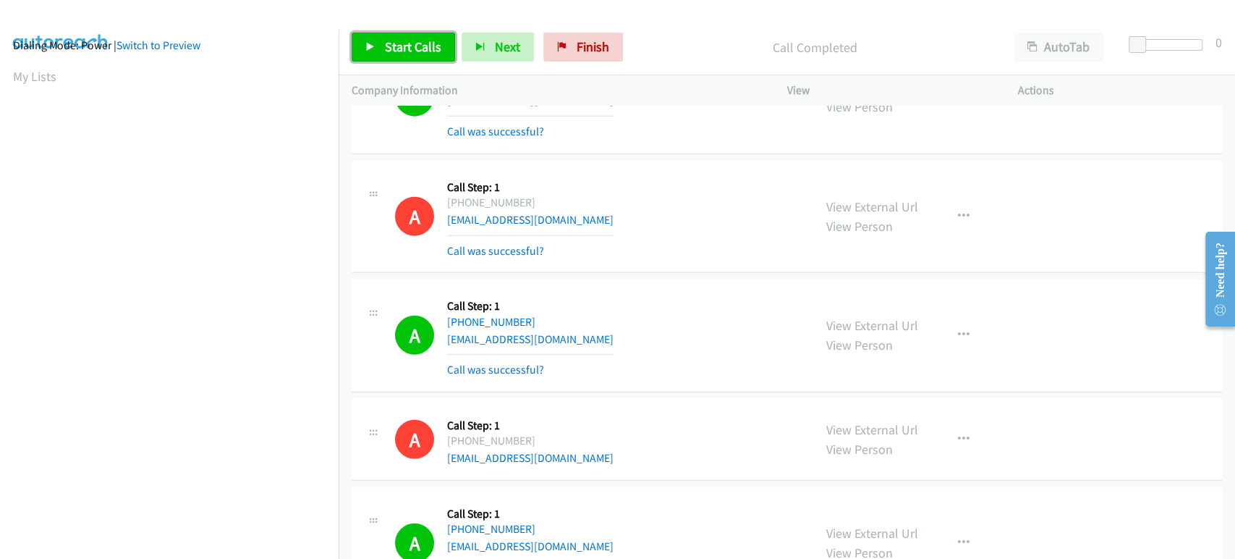
click at [414, 42] on span "Start Calls" at bounding box center [413, 46] width 56 height 17
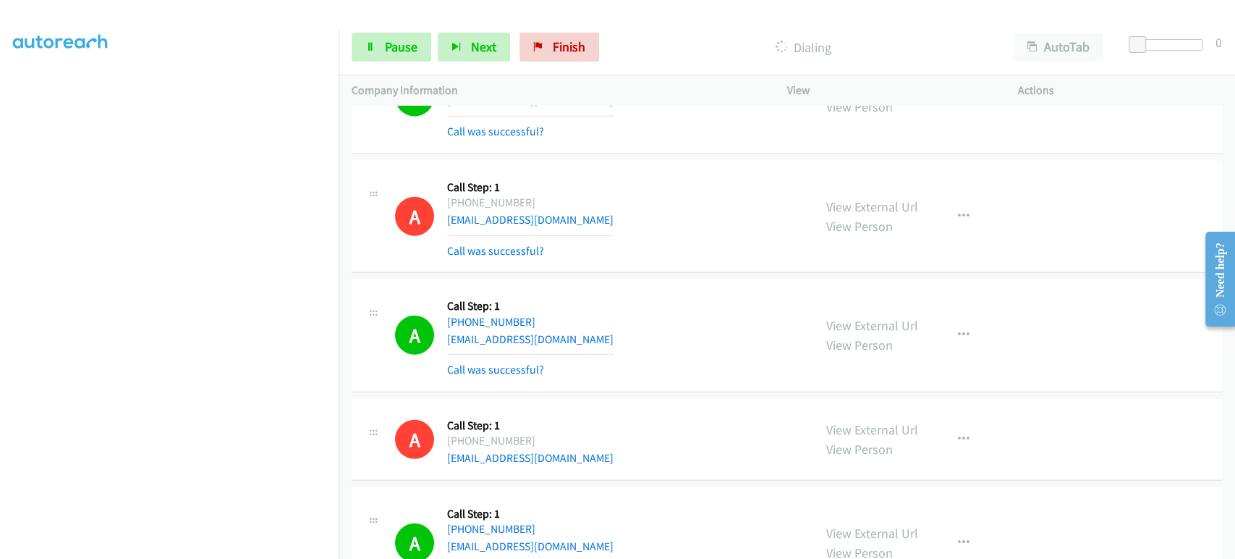
scroll to position [0, 0]
click at [389, 45] on span "Pause" at bounding box center [401, 46] width 33 height 17
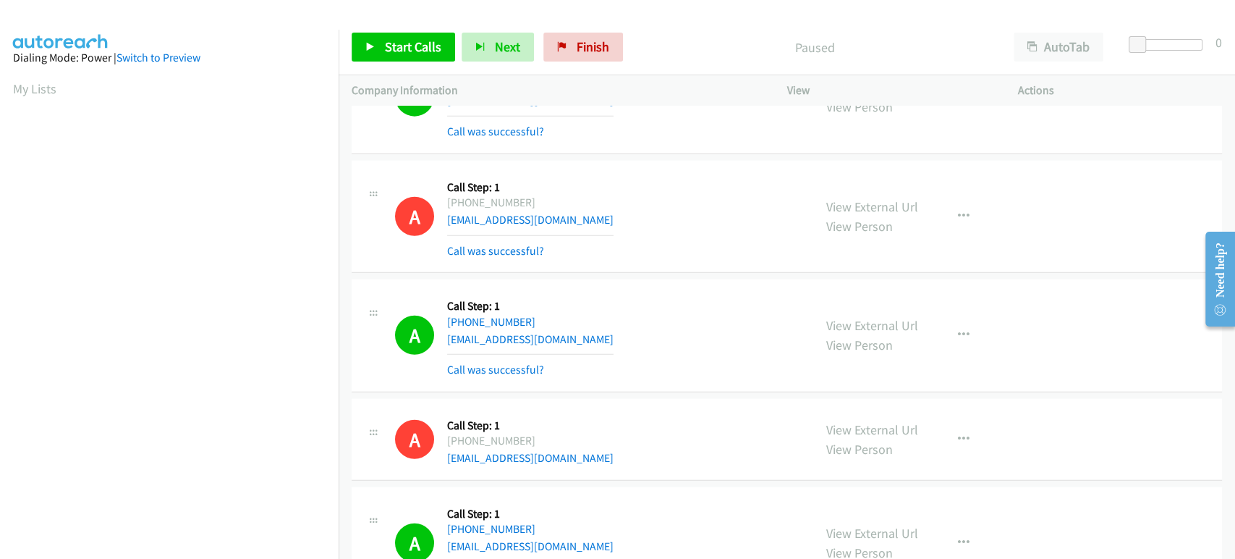
scroll to position [254, 0]
click at [398, 48] on span "Start Calls" at bounding box center [413, 46] width 56 height 17
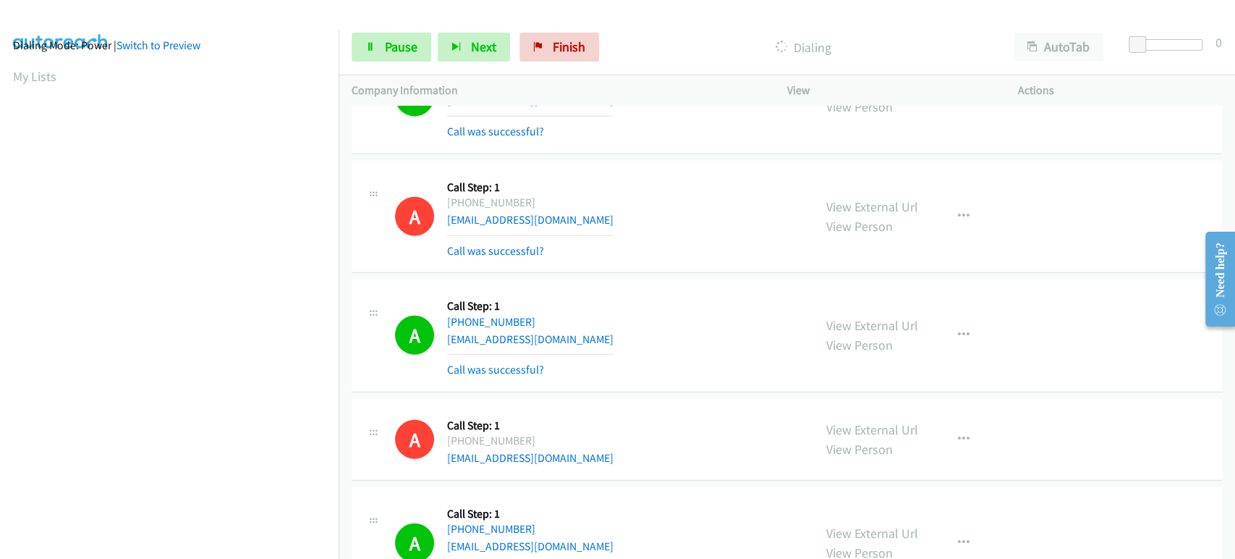
scroll to position [0, 0]
click at [397, 51] on span "Pause" at bounding box center [401, 46] width 33 height 17
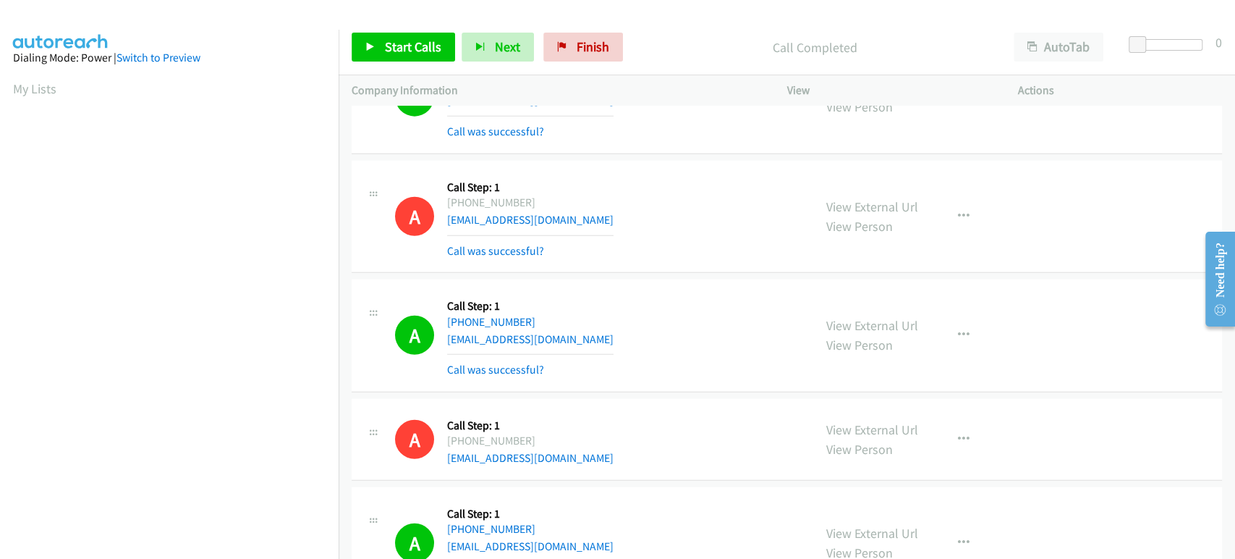
scroll to position [254, 0]
click at [402, 54] on span "Start Calls" at bounding box center [413, 46] width 56 height 17
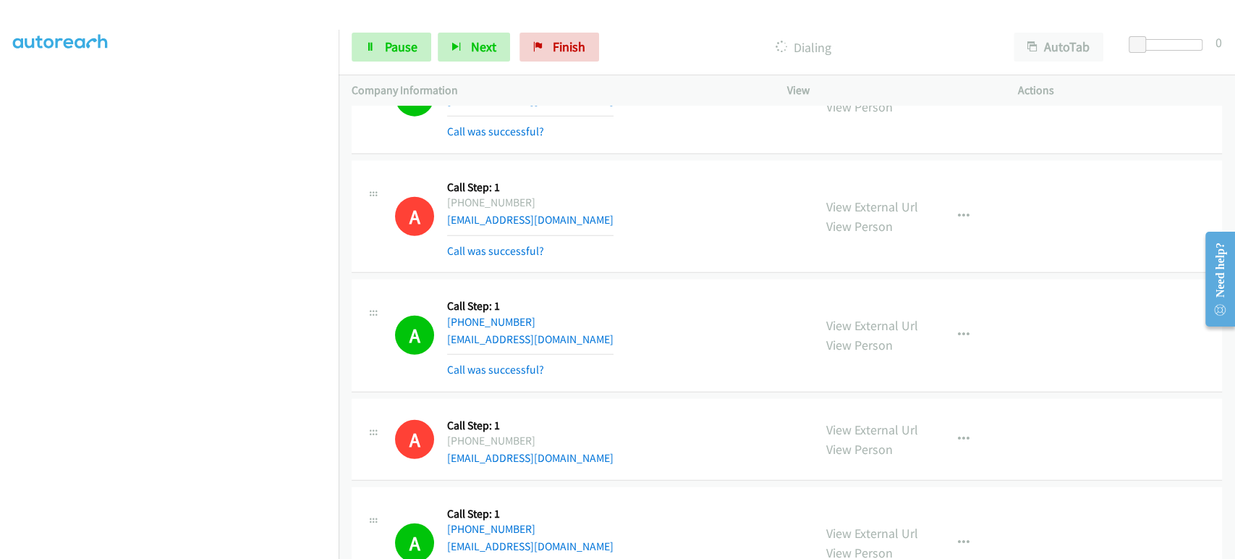
scroll to position [12, 0]
click at [397, 48] on span "Pause" at bounding box center [401, 46] width 33 height 17
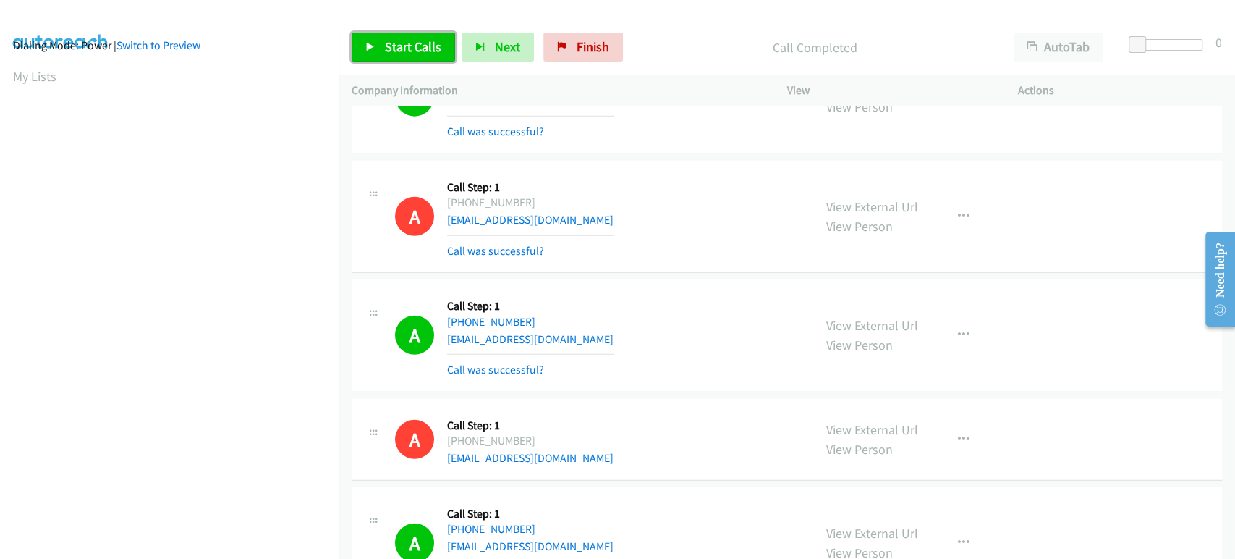
click at [401, 49] on span "Start Calls" at bounding box center [413, 46] width 56 height 17
click at [381, 33] on link "Pause" at bounding box center [392, 47] width 80 height 29
click at [410, 46] on span "Start Calls" at bounding box center [413, 46] width 56 height 17
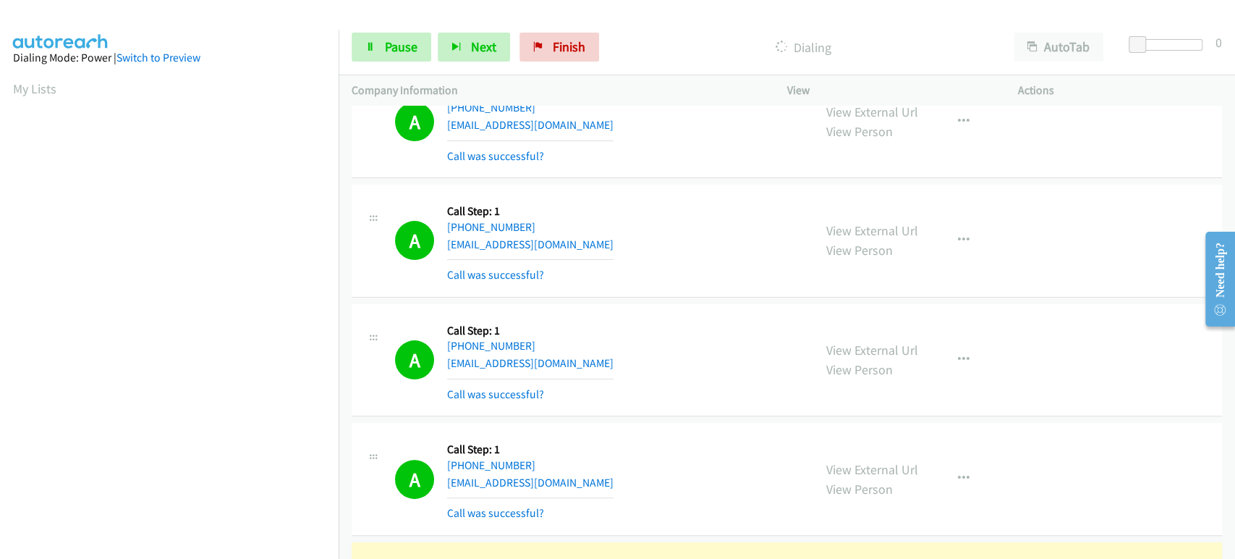
scroll to position [7572, 0]
click at [959, 354] on icon "button" at bounding box center [964, 360] width 12 height 12
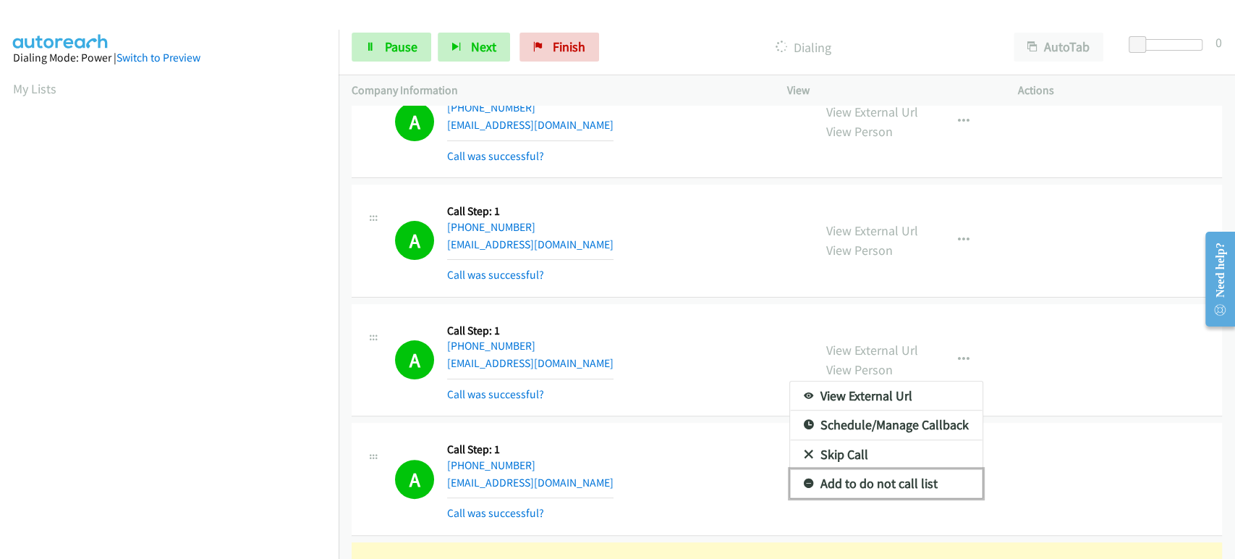
click at [869, 475] on link "Add to do not call list" at bounding box center [886, 483] width 192 height 29
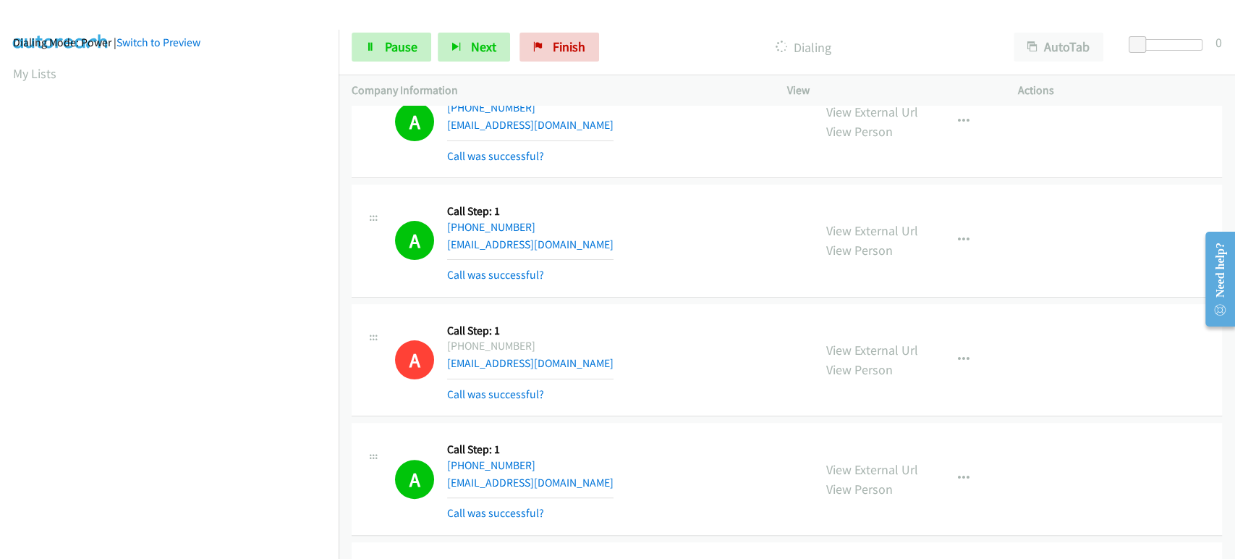
scroll to position [0, 0]
click at [377, 53] on link "Pause" at bounding box center [392, 47] width 80 height 29
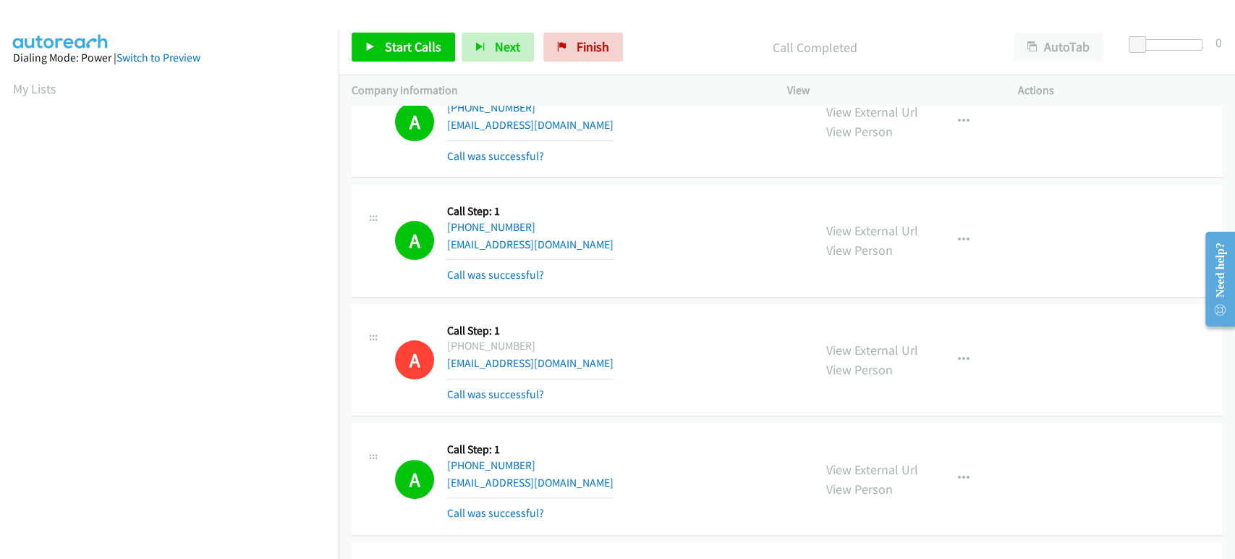
scroll to position [254, 0]
click at [391, 50] on span "Start Calls" at bounding box center [413, 46] width 56 height 17
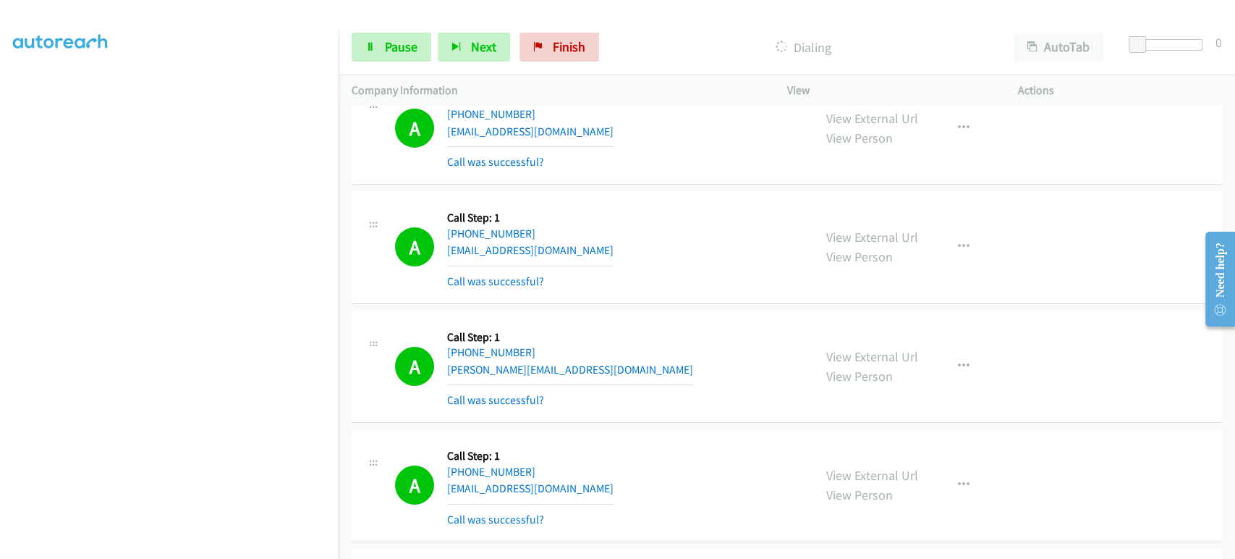
scroll to position [93, 0]
click at [366, 53] on link "Pause" at bounding box center [392, 47] width 80 height 29
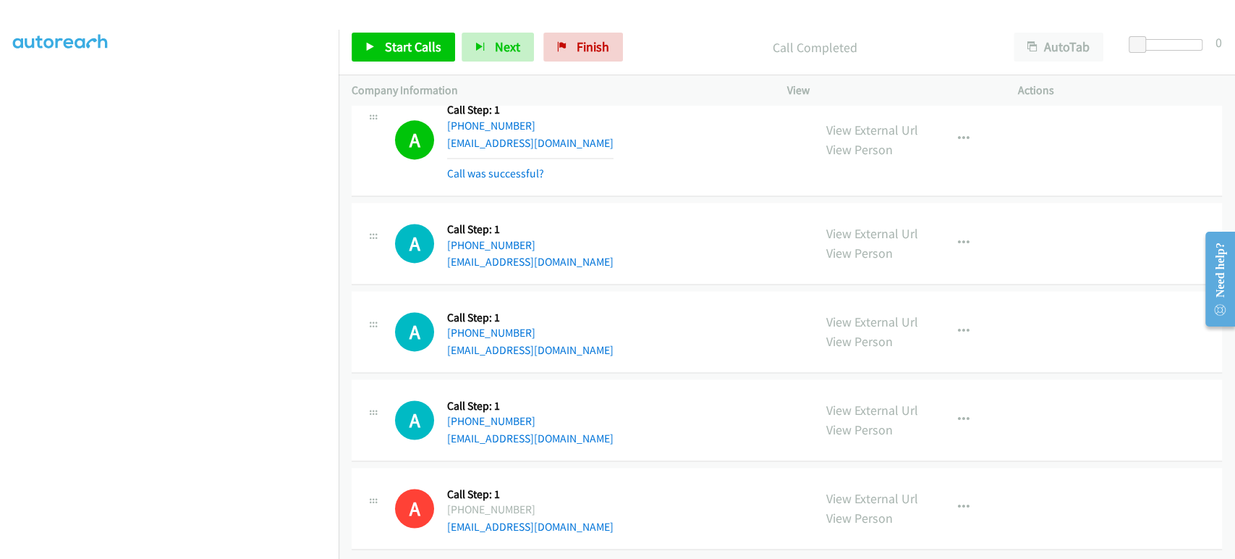
scroll to position [254, 0]
drag, startPoint x: 582, startPoint y: 41, endPoint x: 710, endPoint y: 62, distance: 129.2
click at [582, 41] on span "Finish" at bounding box center [593, 46] width 33 height 17
